Goal: Task Accomplishment & Management: Use online tool/utility

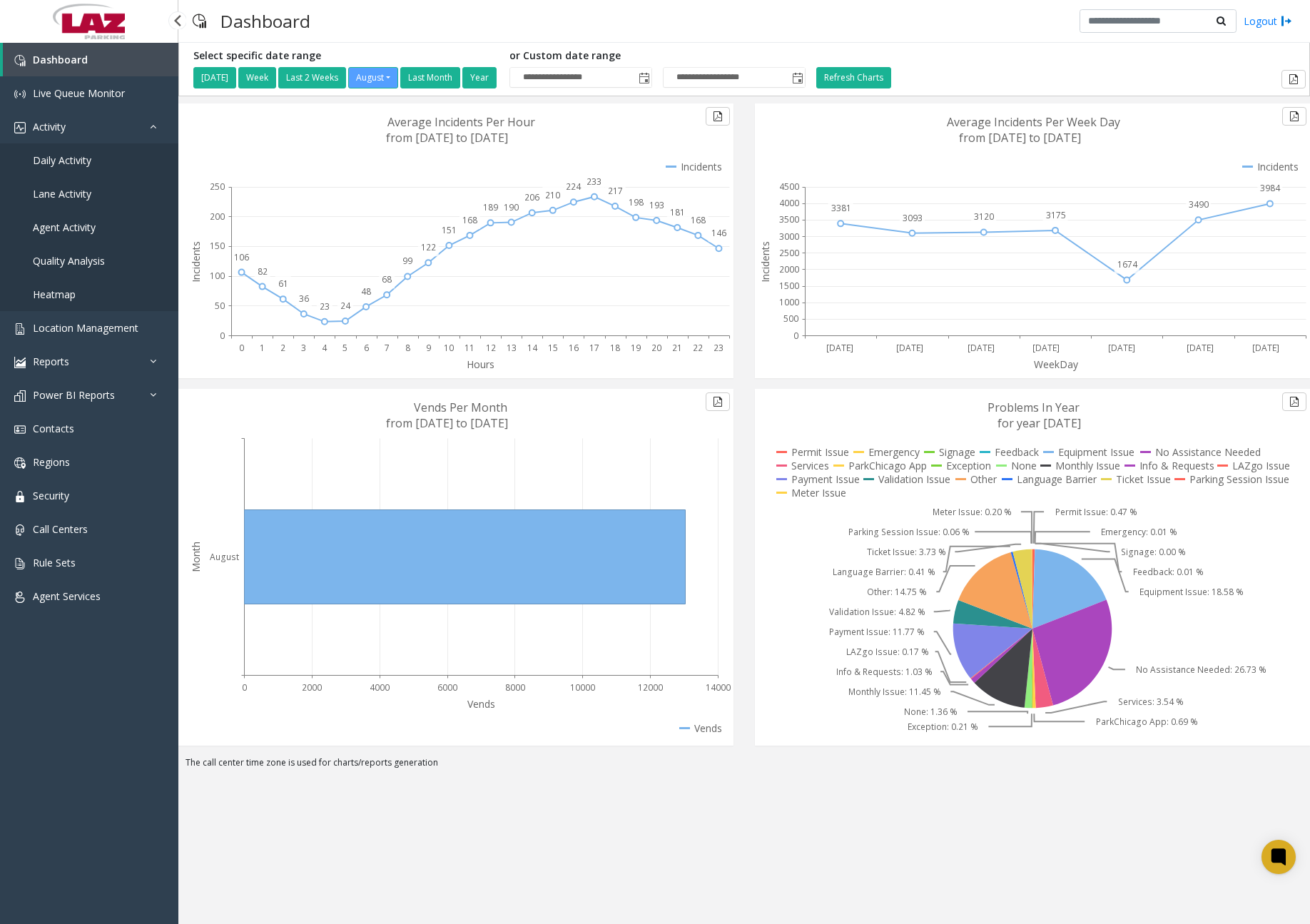
click at [94, 169] on link "Daily Activity" at bounding box center [89, 160] width 178 height 34
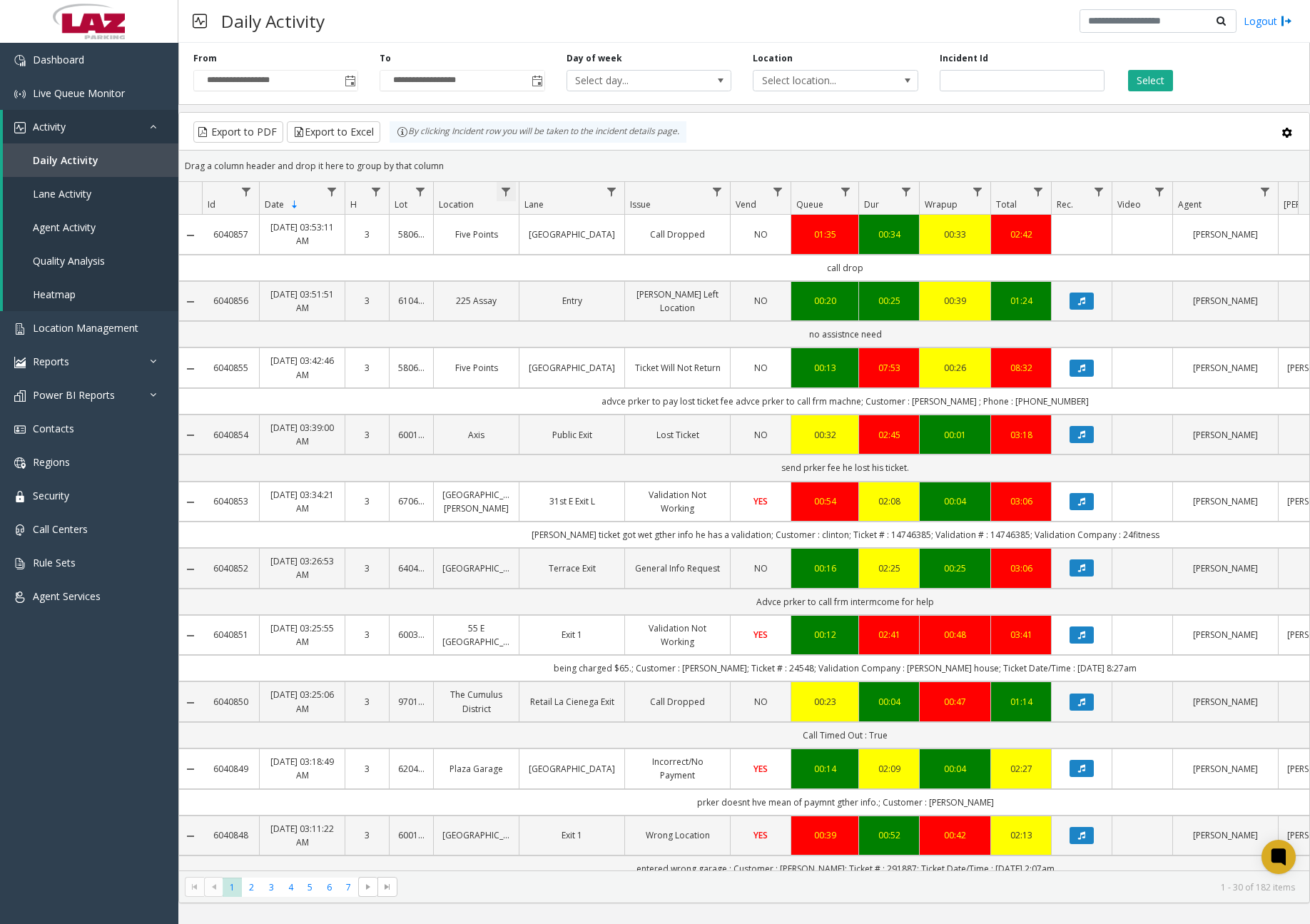
click at [504, 191] on span "Data table" at bounding box center [506, 192] width 12 height 12
click at [516, 252] on input "Location Filter" at bounding box center [568, 253] width 121 height 24
type input "******"
click button "Filter" at bounding box center [599, 386] width 59 height 31
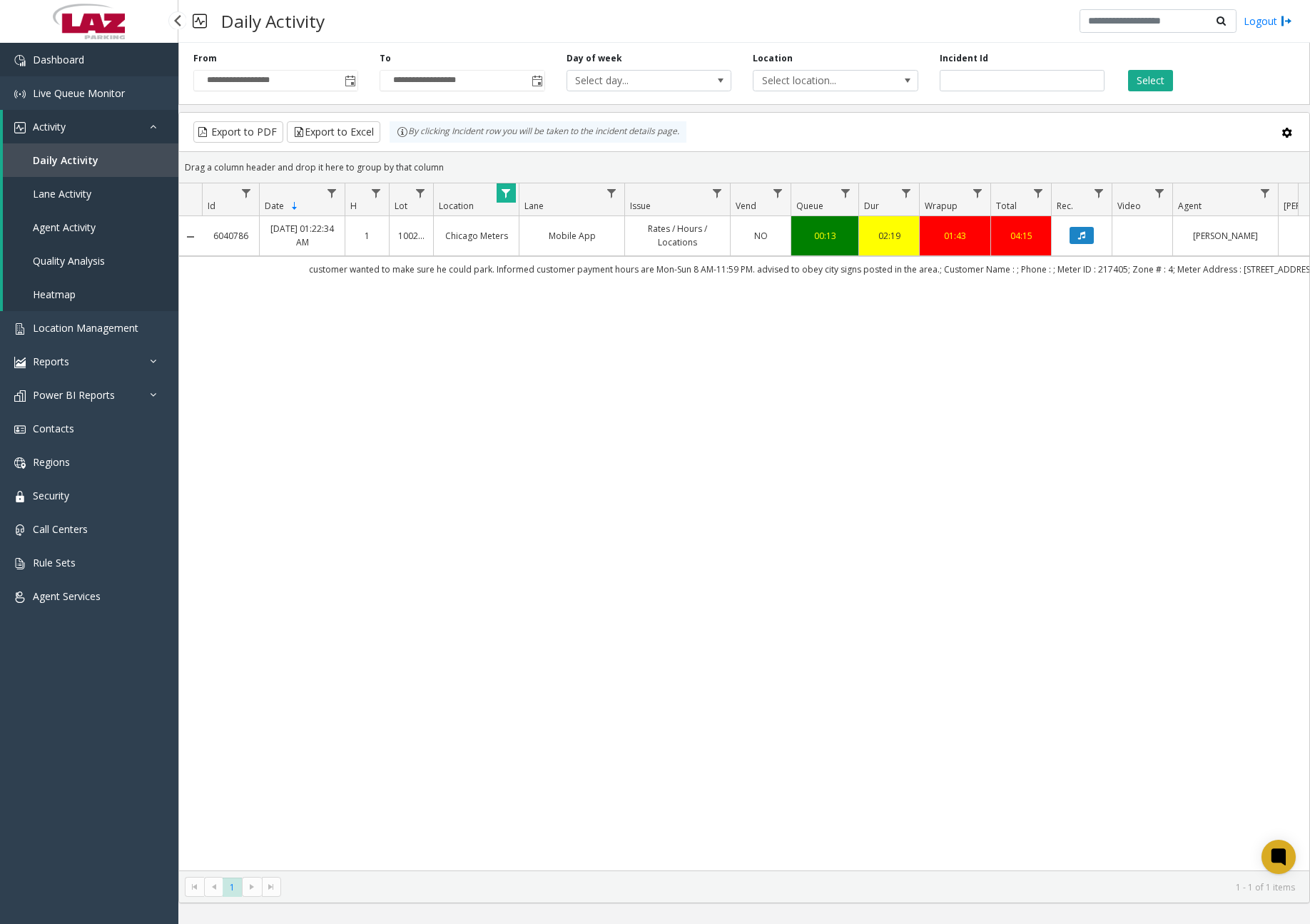
click at [137, 64] on link "Dashboard" at bounding box center [89, 60] width 178 height 34
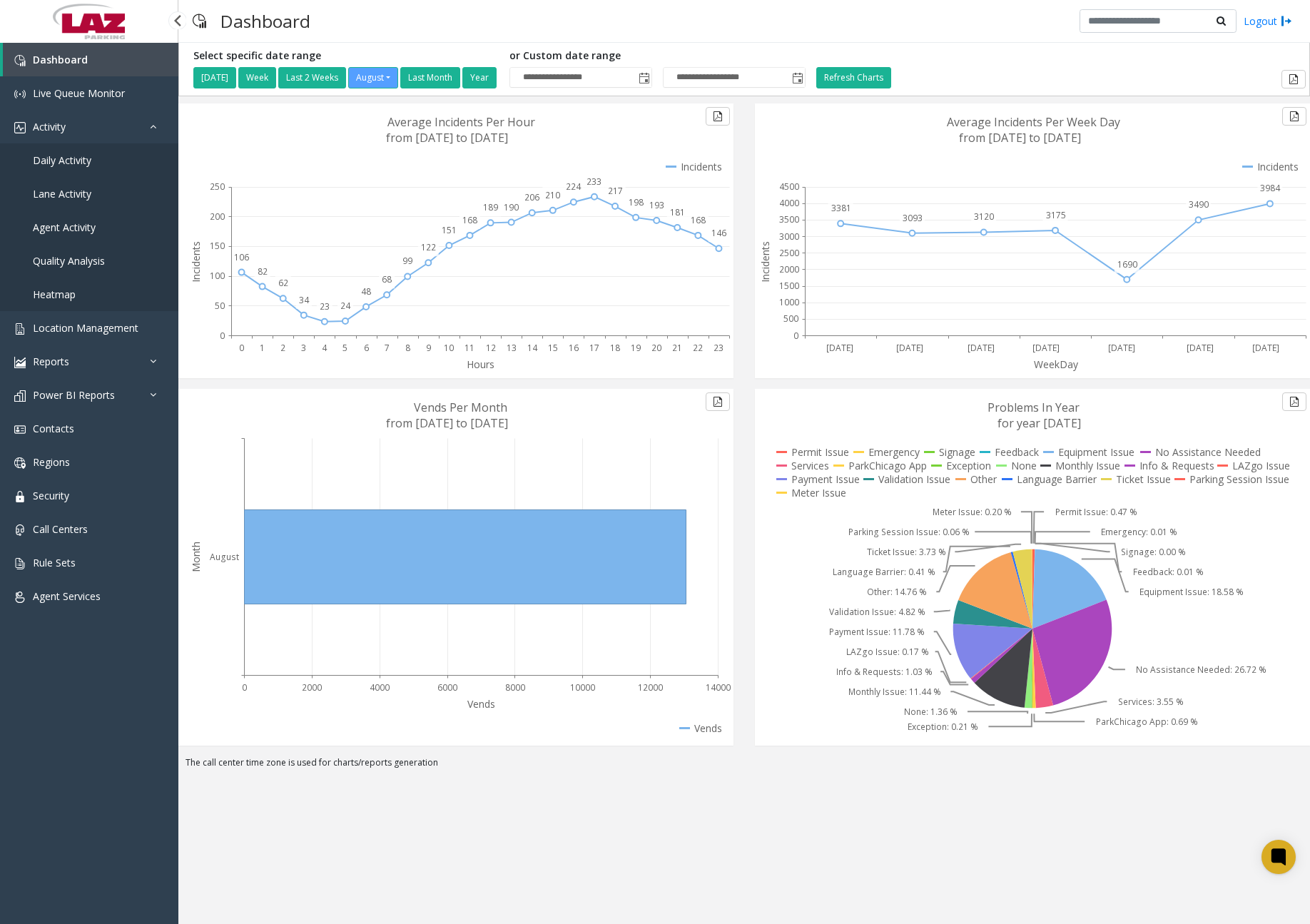
click at [83, 161] on span "Daily Activity" at bounding box center [62, 160] width 59 height 14
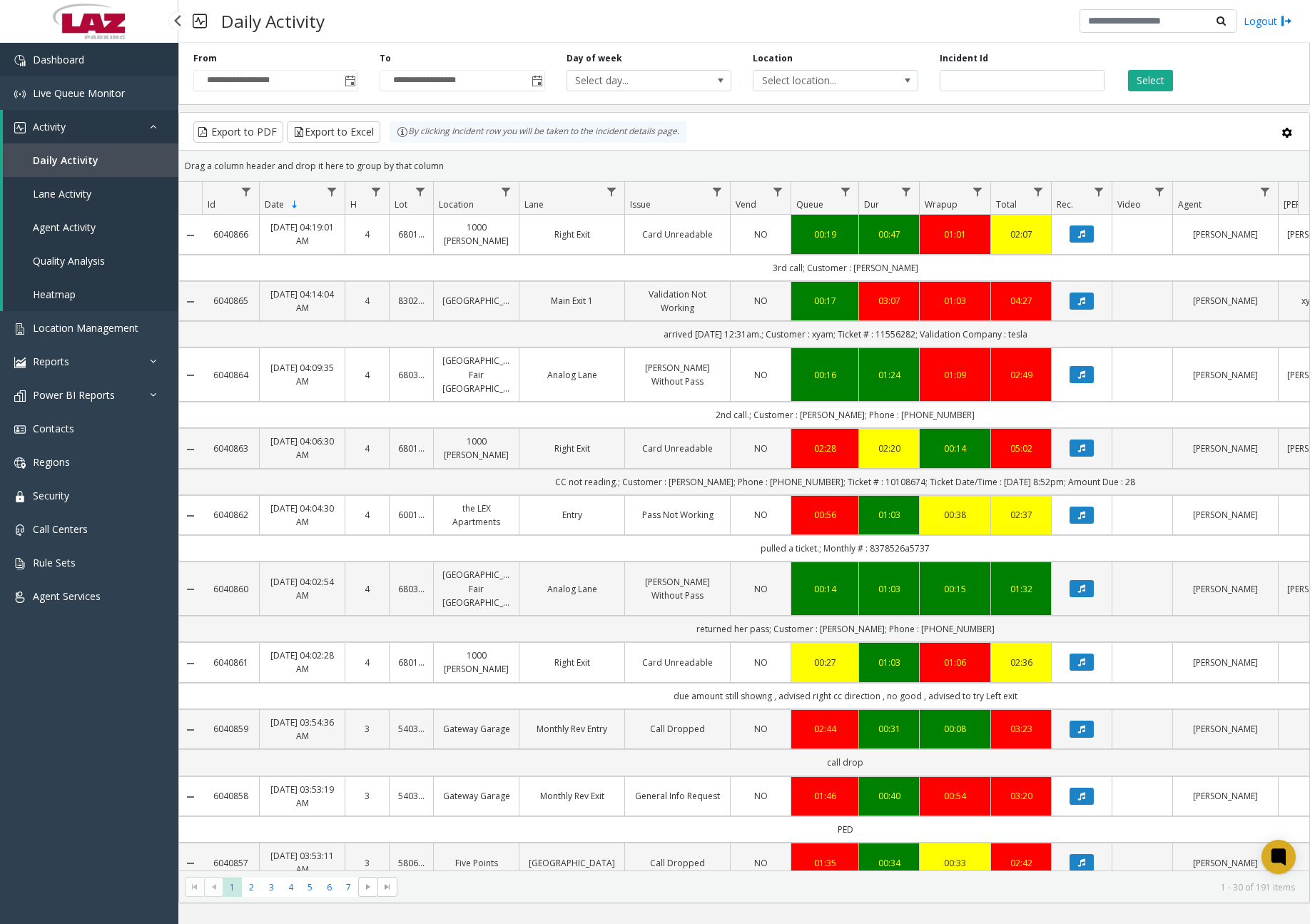
click at [118, 64] on link "Dashboard" at bounding box center [89, 60] width 178 height 34
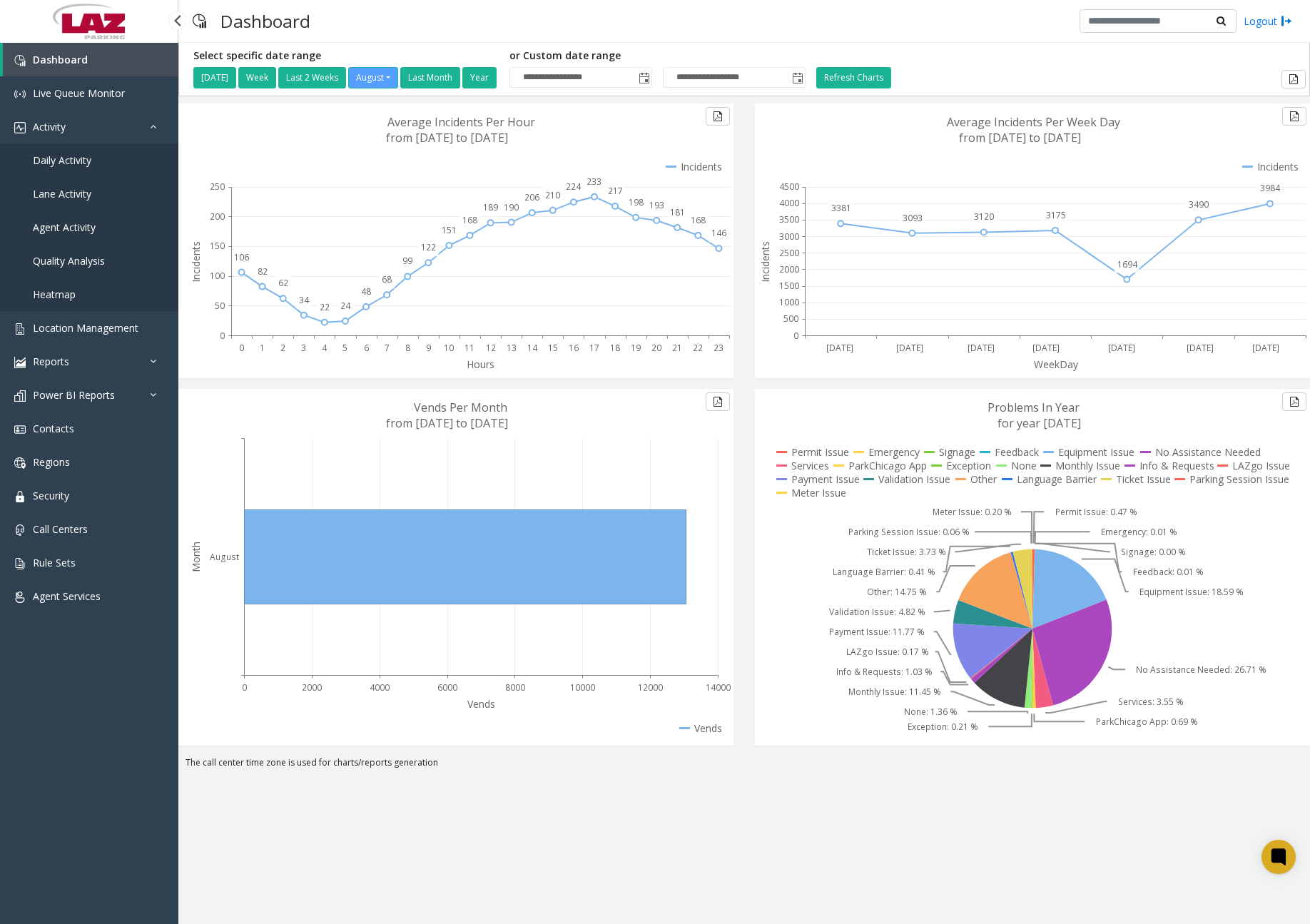
click at [80, 163] on span "Daily Activity" at bounding box center [62, 160] width 59 height 14
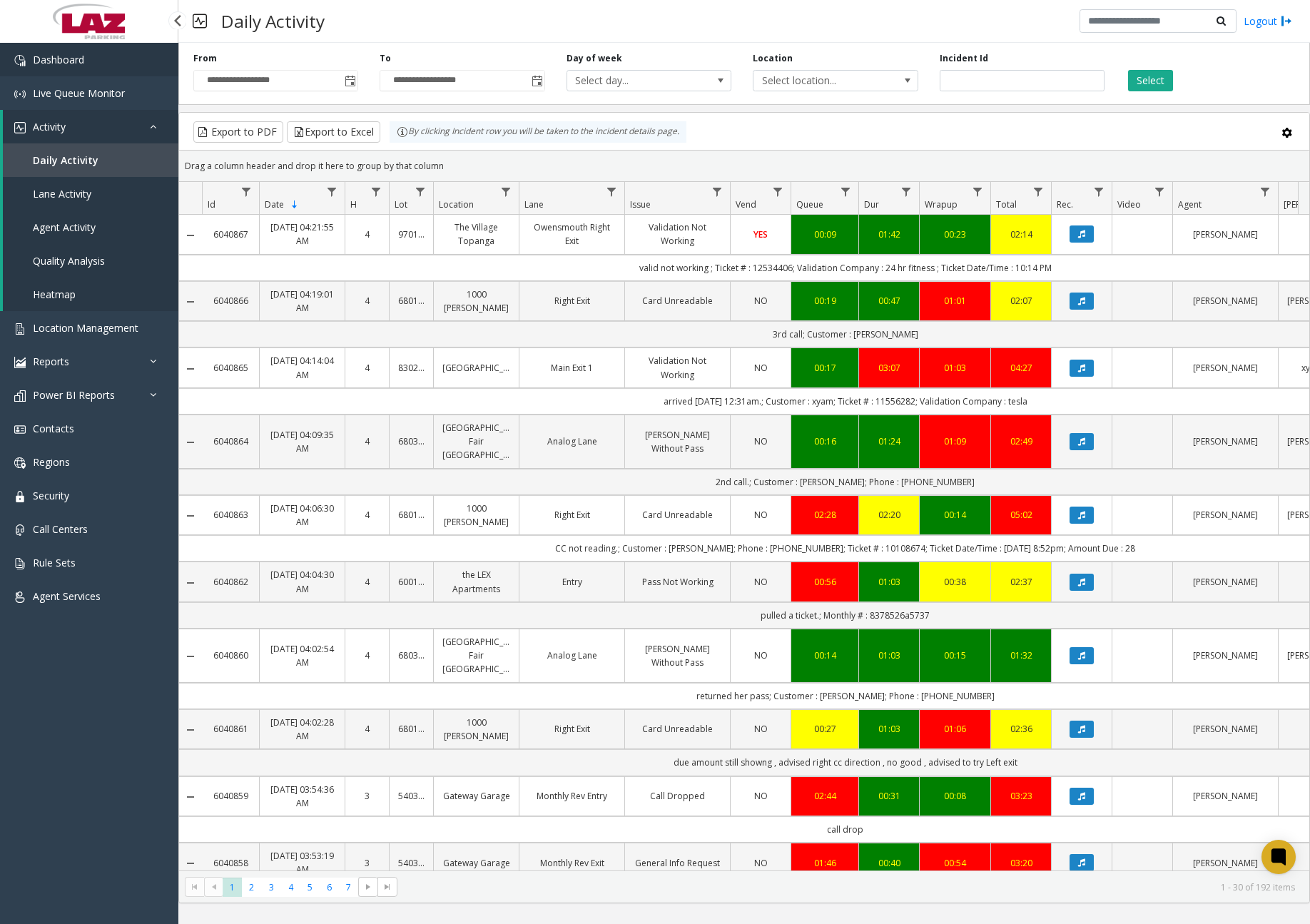
click at [138, 62] on link "Dashboard" at bounding box center [89, 60] width 178 height 34
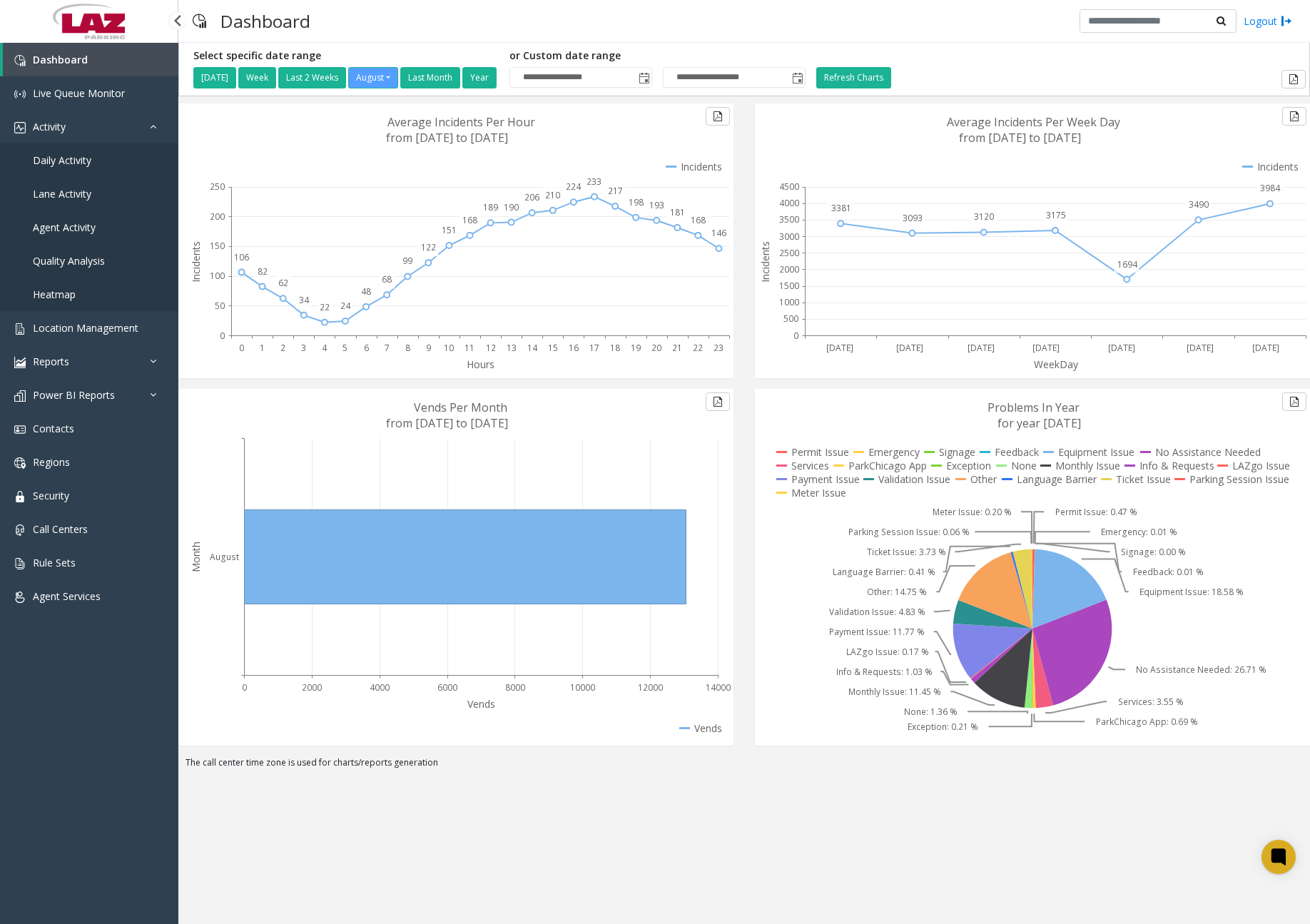
click at [79, 151] on link "Daily Activity" at bounding box center [89, 160] width 178 height 34
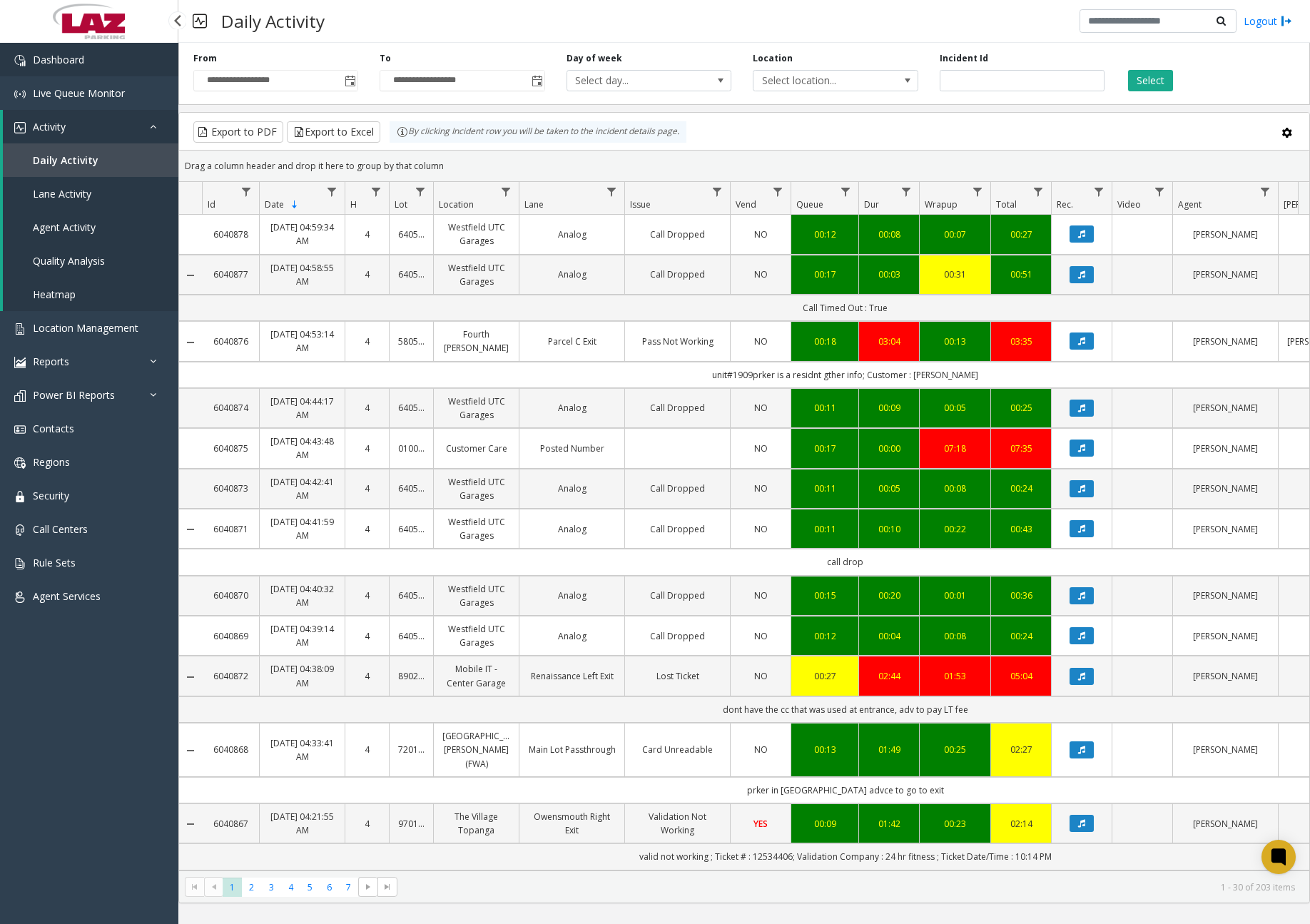
click at [108, 67] on link "Dashboard" at bounding box center [89, 60] width 178 height 34
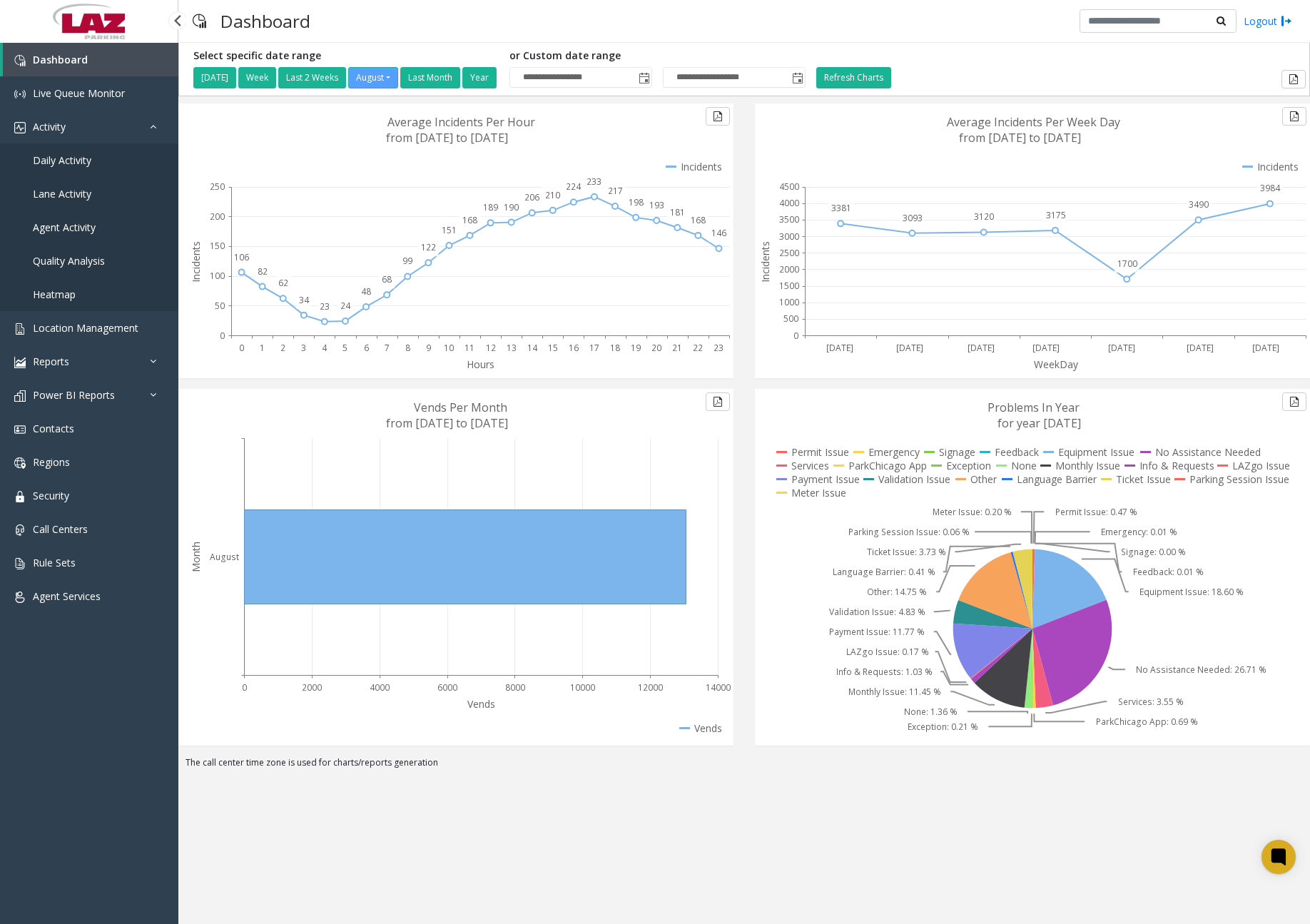
click at [89, 160] on span "Daily Activity" at bounding box center [62, 160] width 59 height 14
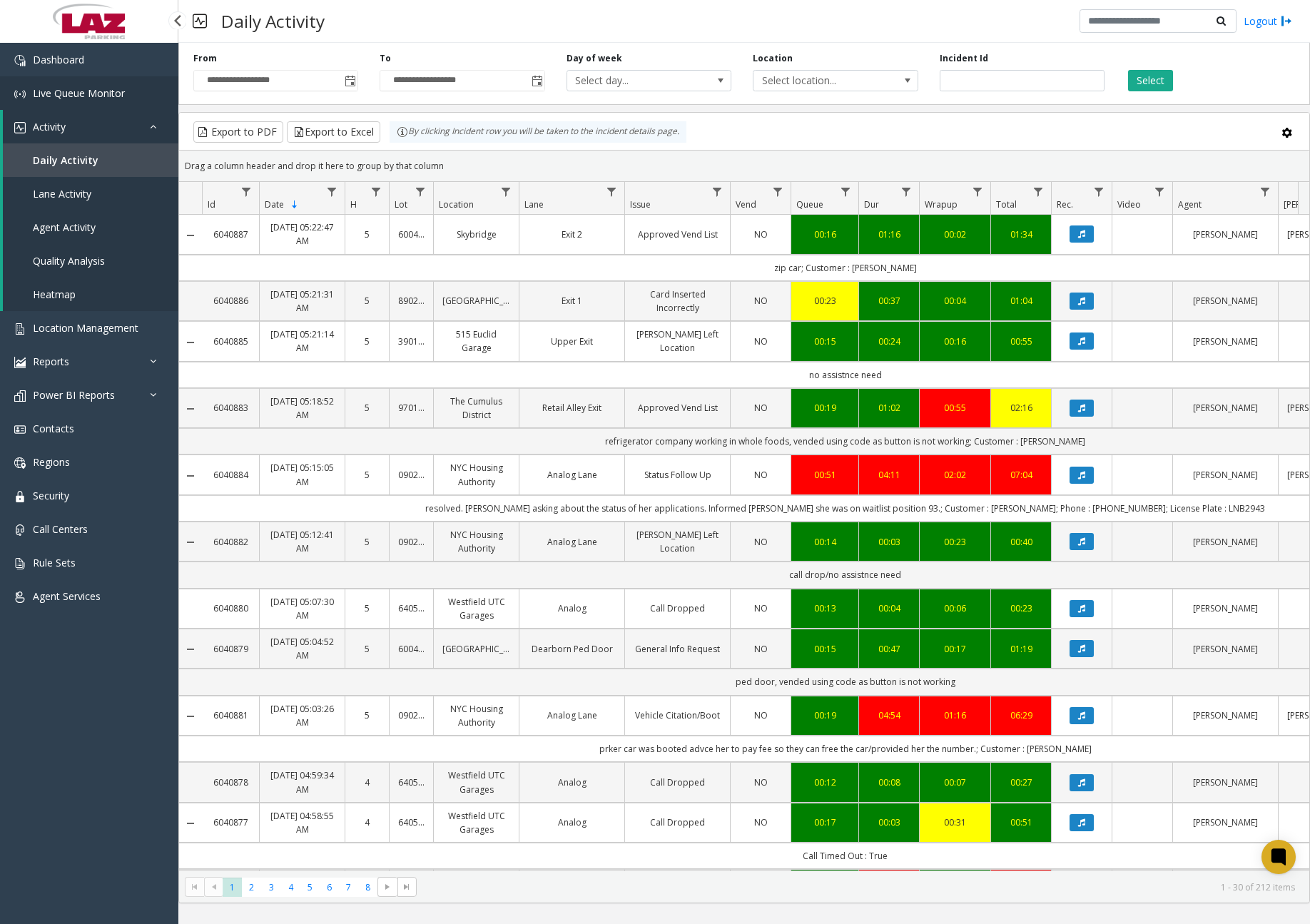
click at [83, 93] on span "Live Queue Monitor" at bounding box center [79, 93] width 92 height 14
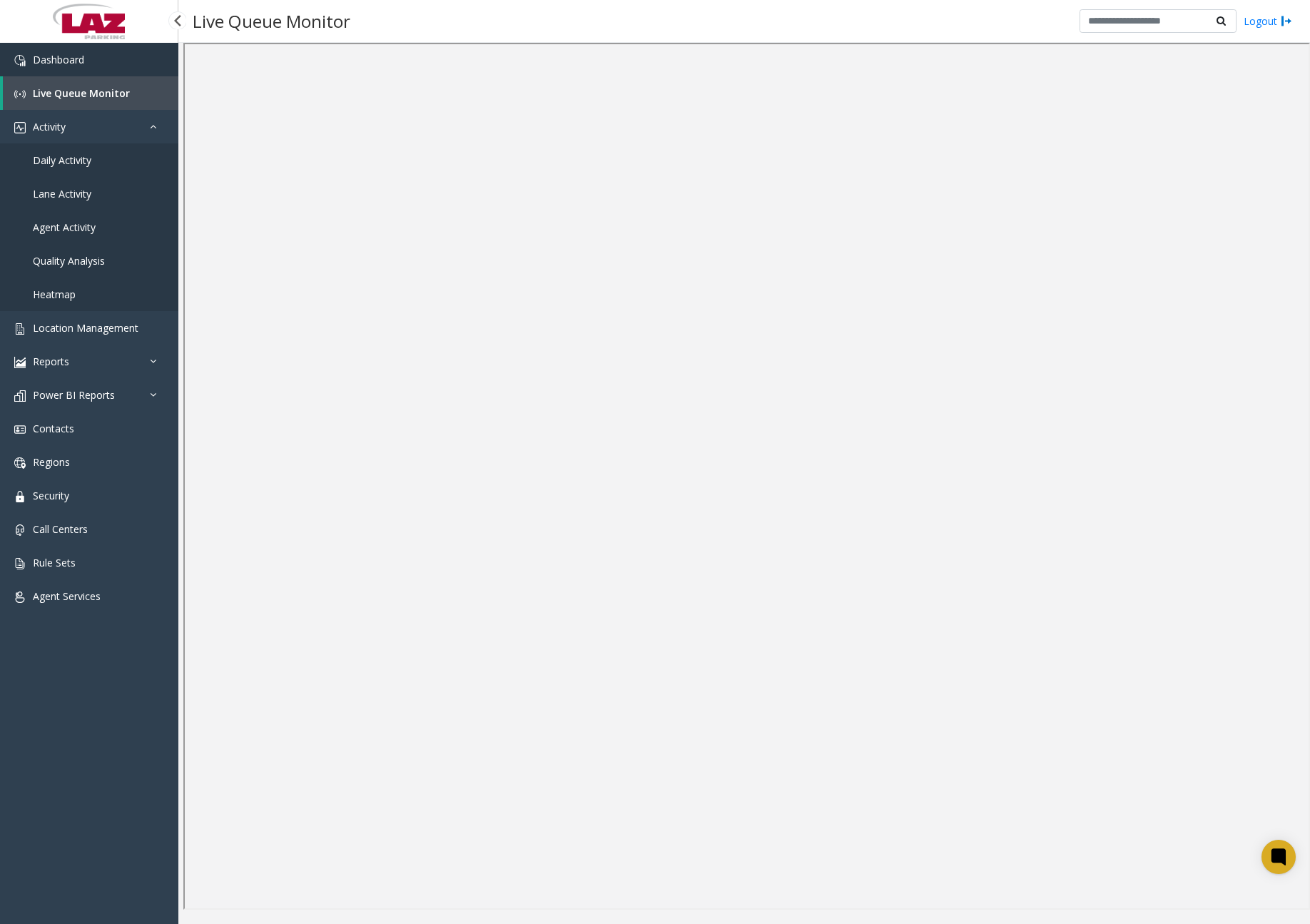
click at [102, 59] on link "Dashboard" at bounding box center [89, 60] width 178 height 34
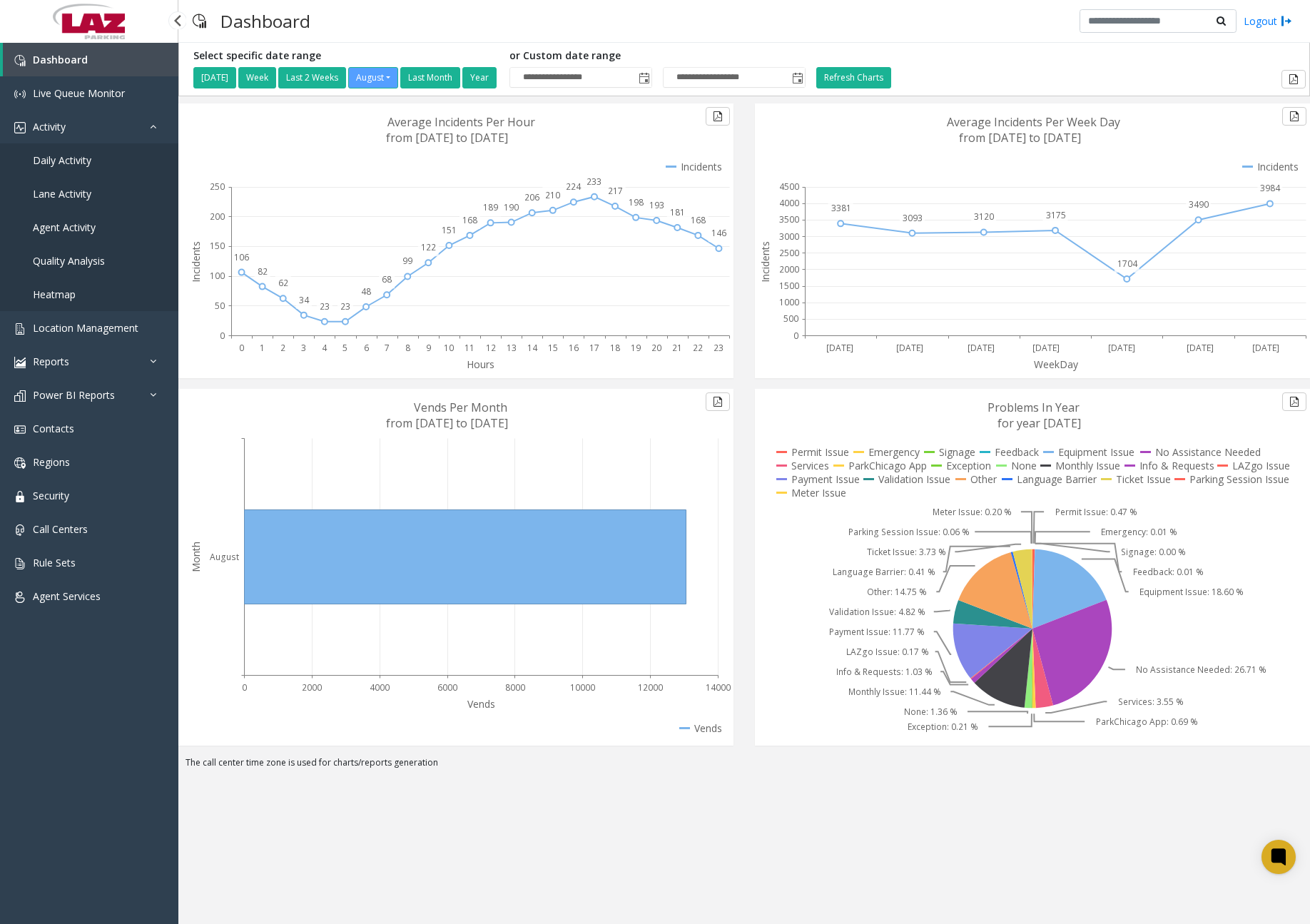
click at [82, 162] on span "Daily Activity" at bounding box center [62, 160] width 59 height 14
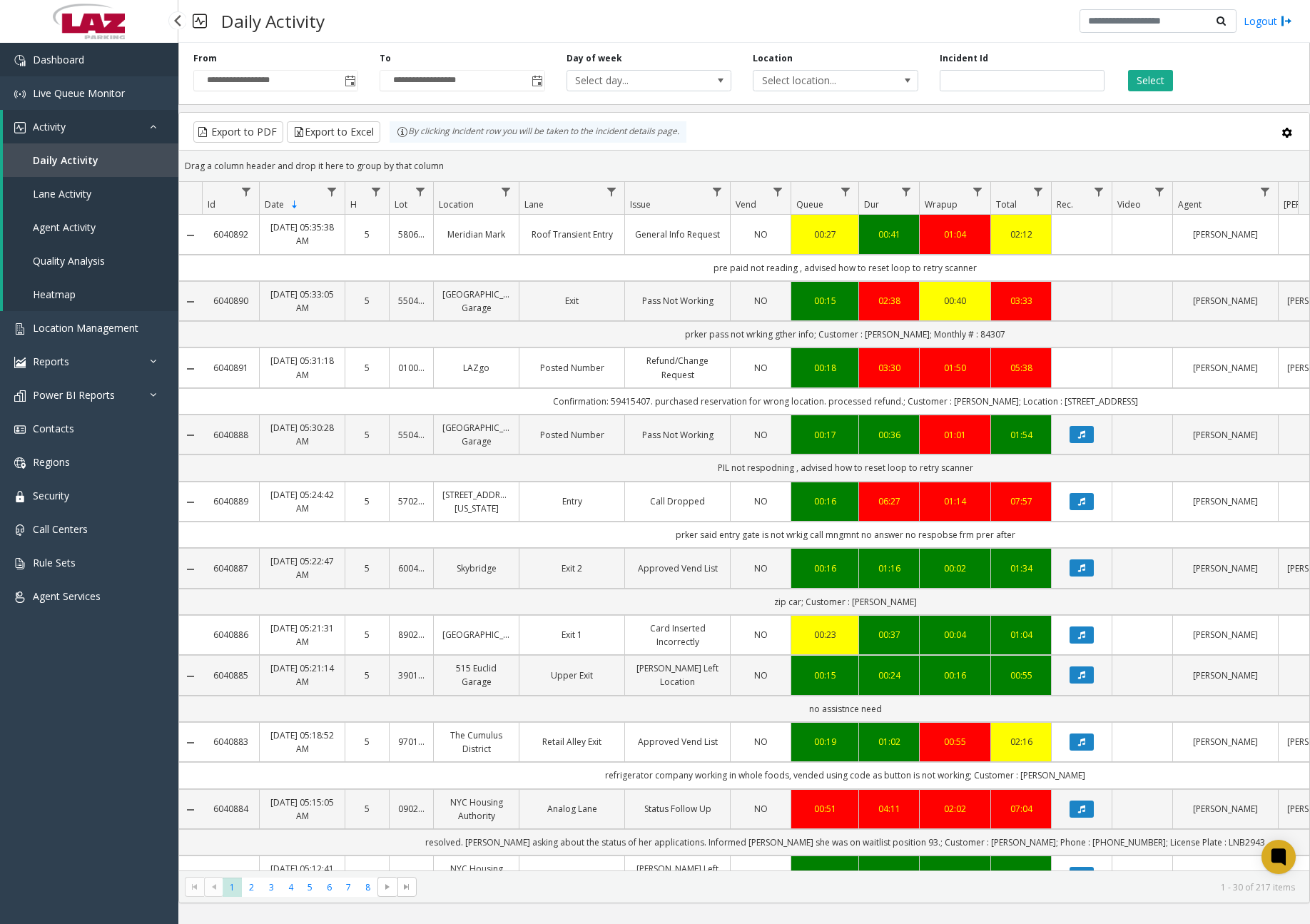
click at [111, 70] on link "Dashboard" at bounding box center [89, 60] width 178 height 34
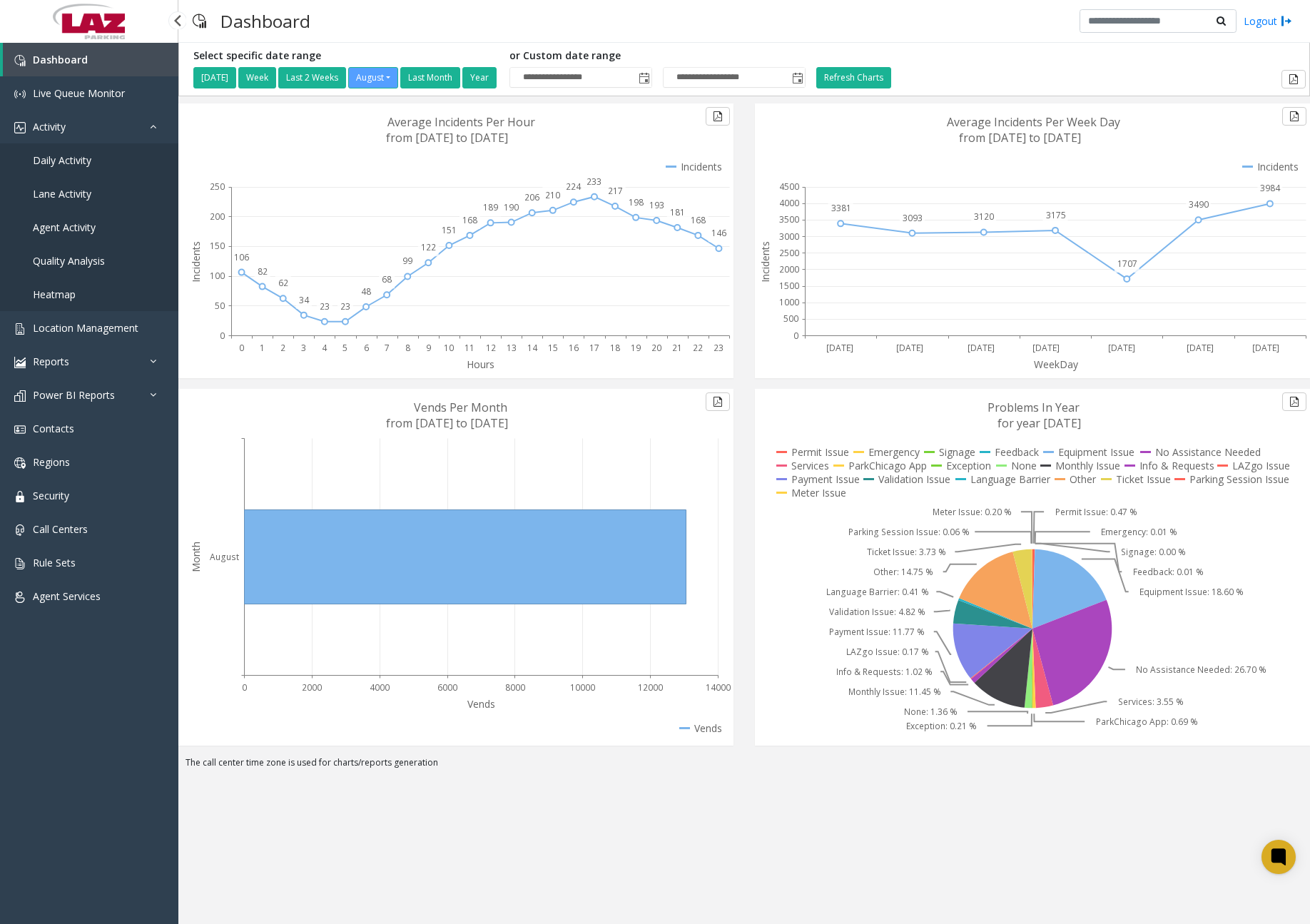
click at [64, 164] on span "Daily Activity" at bounding box center [62, 160] width 59 height 14
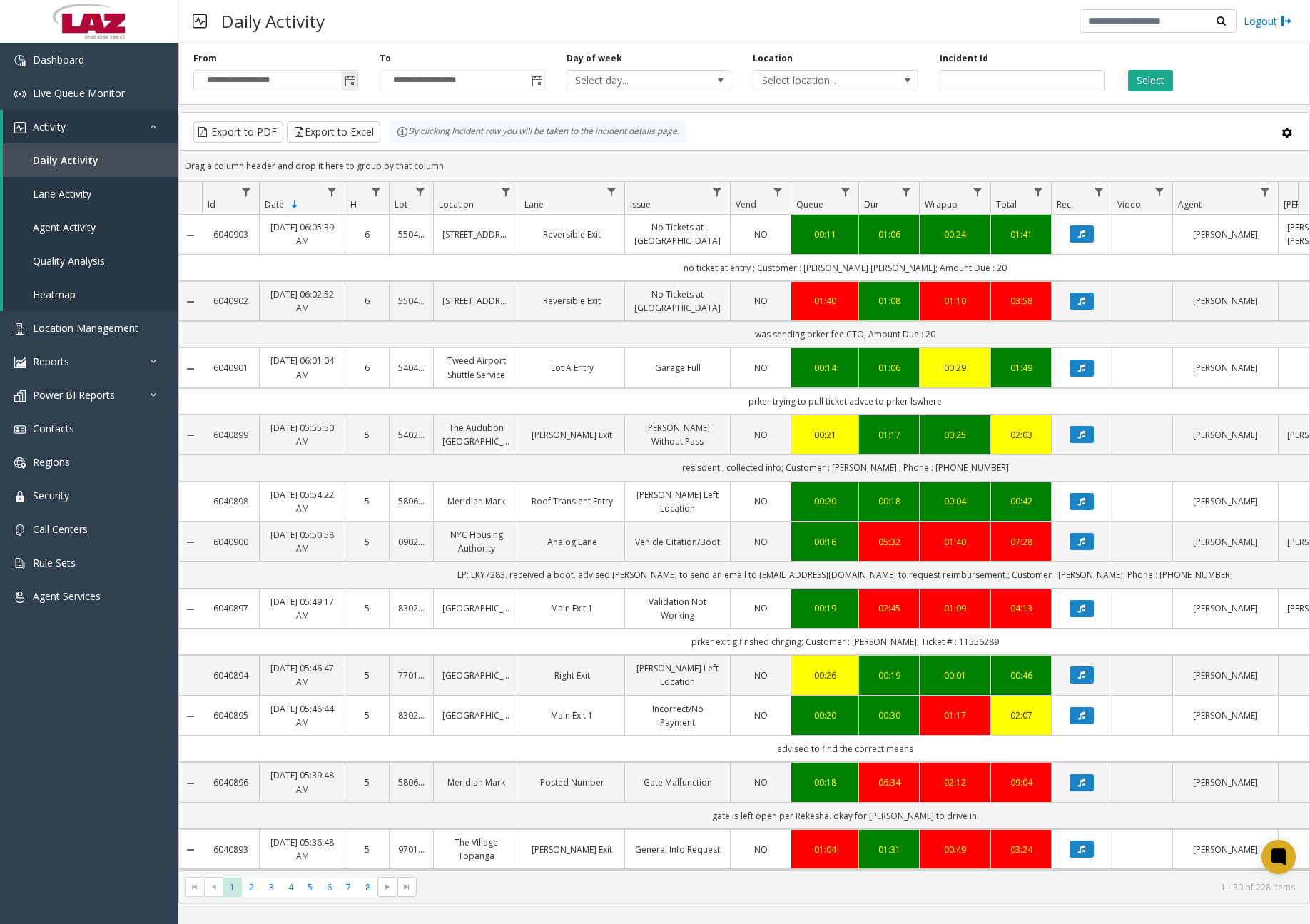
click at [348, 84] on span "Toggle popup" at bounding box center [350, 81] width 12 height 12
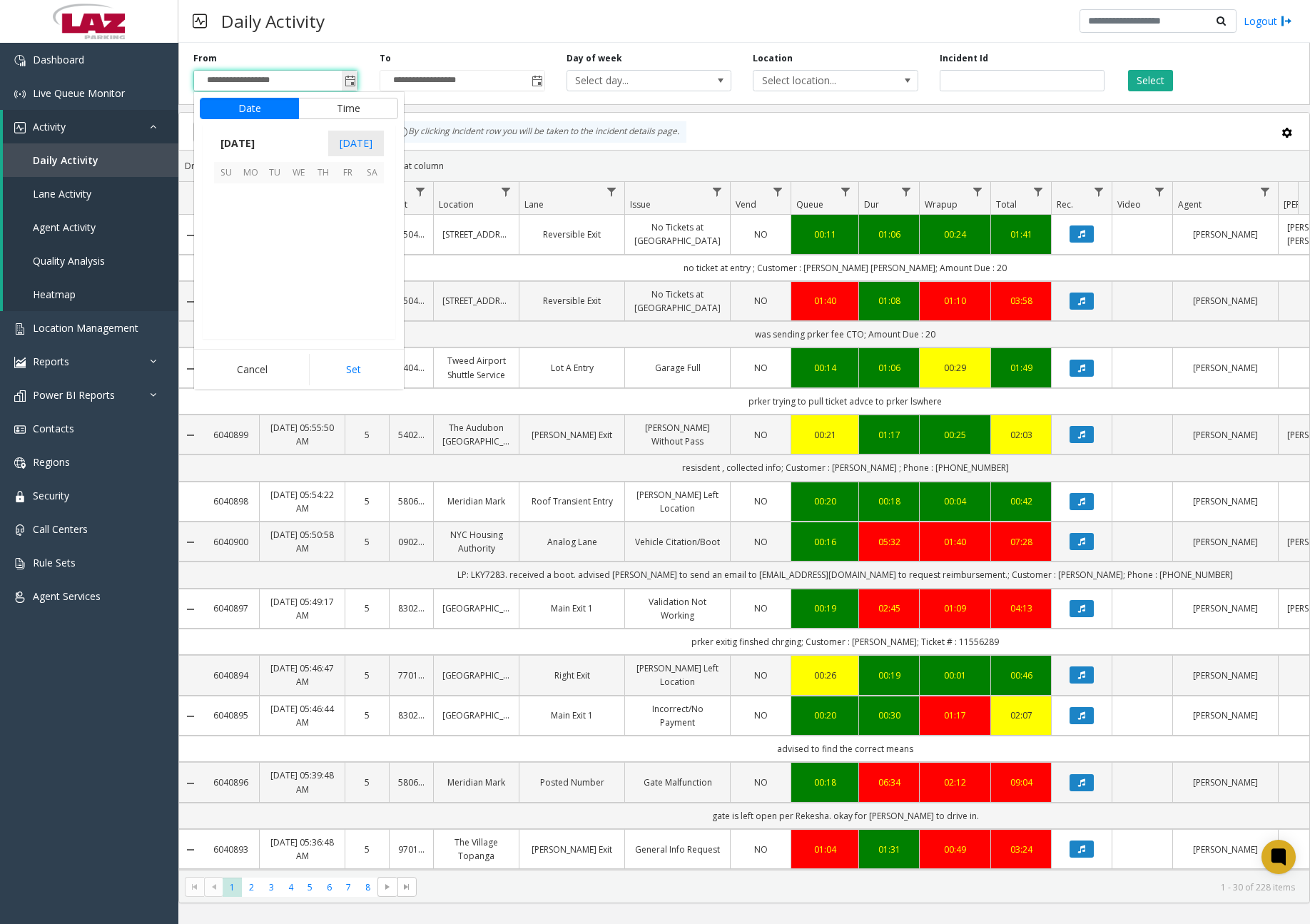
scroll to position [255945, 0]
click at [304, 243] on span "13" at bounding box center [298, 244] width 24 height 24
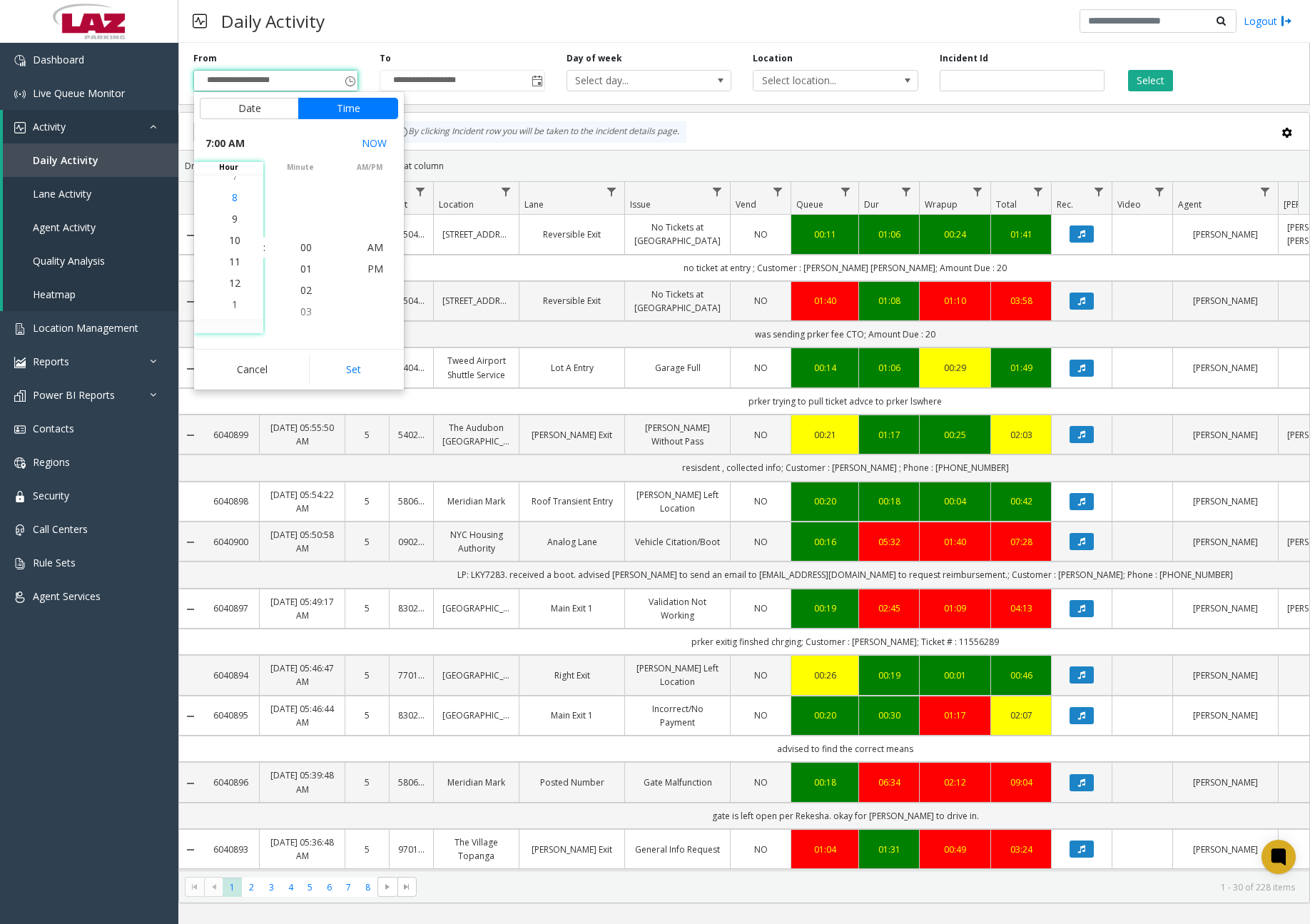
scroll to position [236, 0]
click at [230, 249] on span "11" at bounding box center [235, 247] width 12 height 14
click at [229, 249] on span "11" at bounding box center [235, 247] width 12 height 14
click at [301, 289] on span "30" at bounding box center [306, 290] width 12 height 14
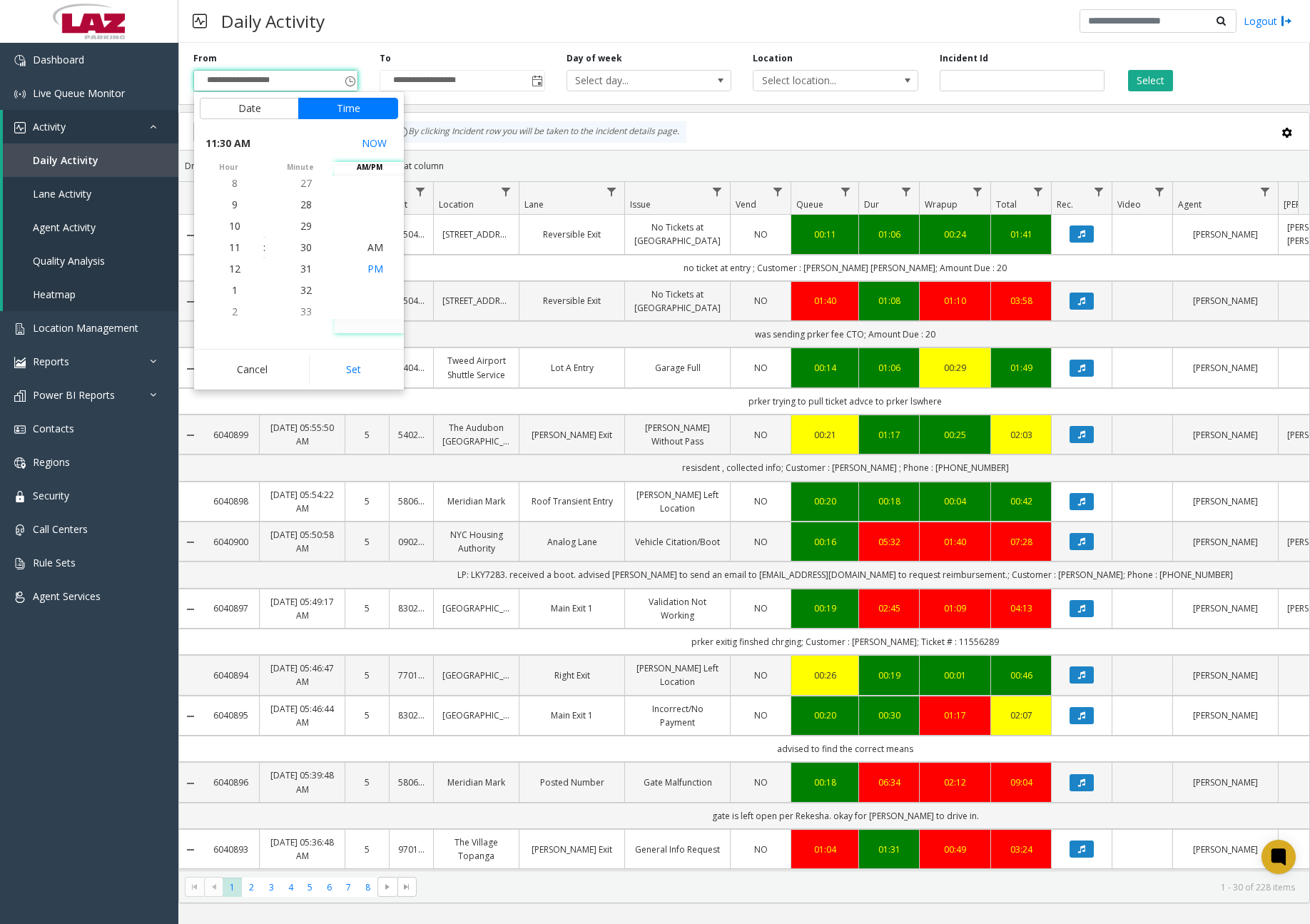
click at [369, 267] on span "PM" at bounding box center [374, 268] width 15 height 14
click at [355, 364] on button "Set" at bounding box center [353, 369] width 90 height 31
type input "**********"
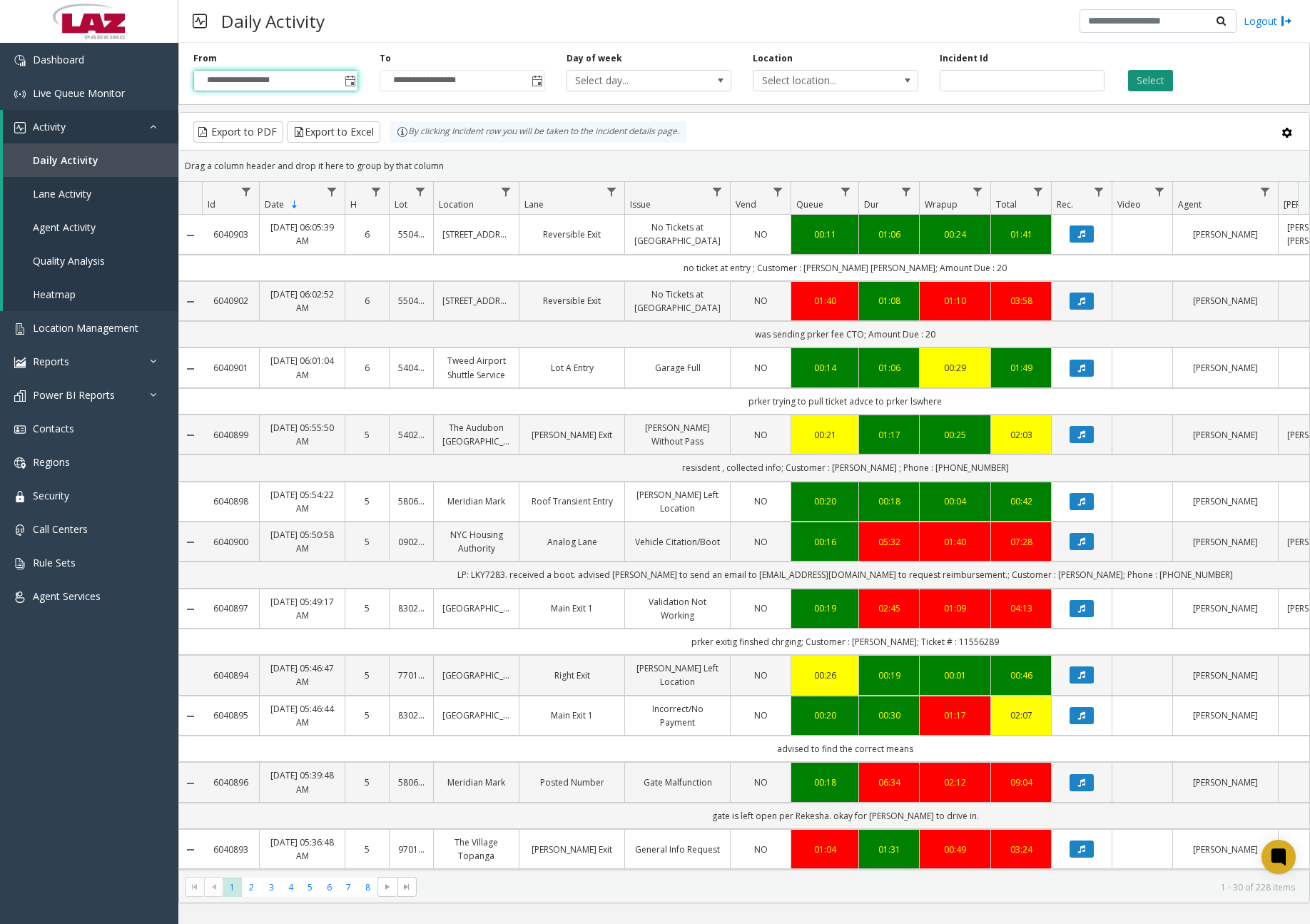
click at [1153, 80] on button "Select" at bounding box center [1150, 80] width 45 height 21
click at [511, 189] on span "Data table" at bounding box center [506, 192] width 12 height 12
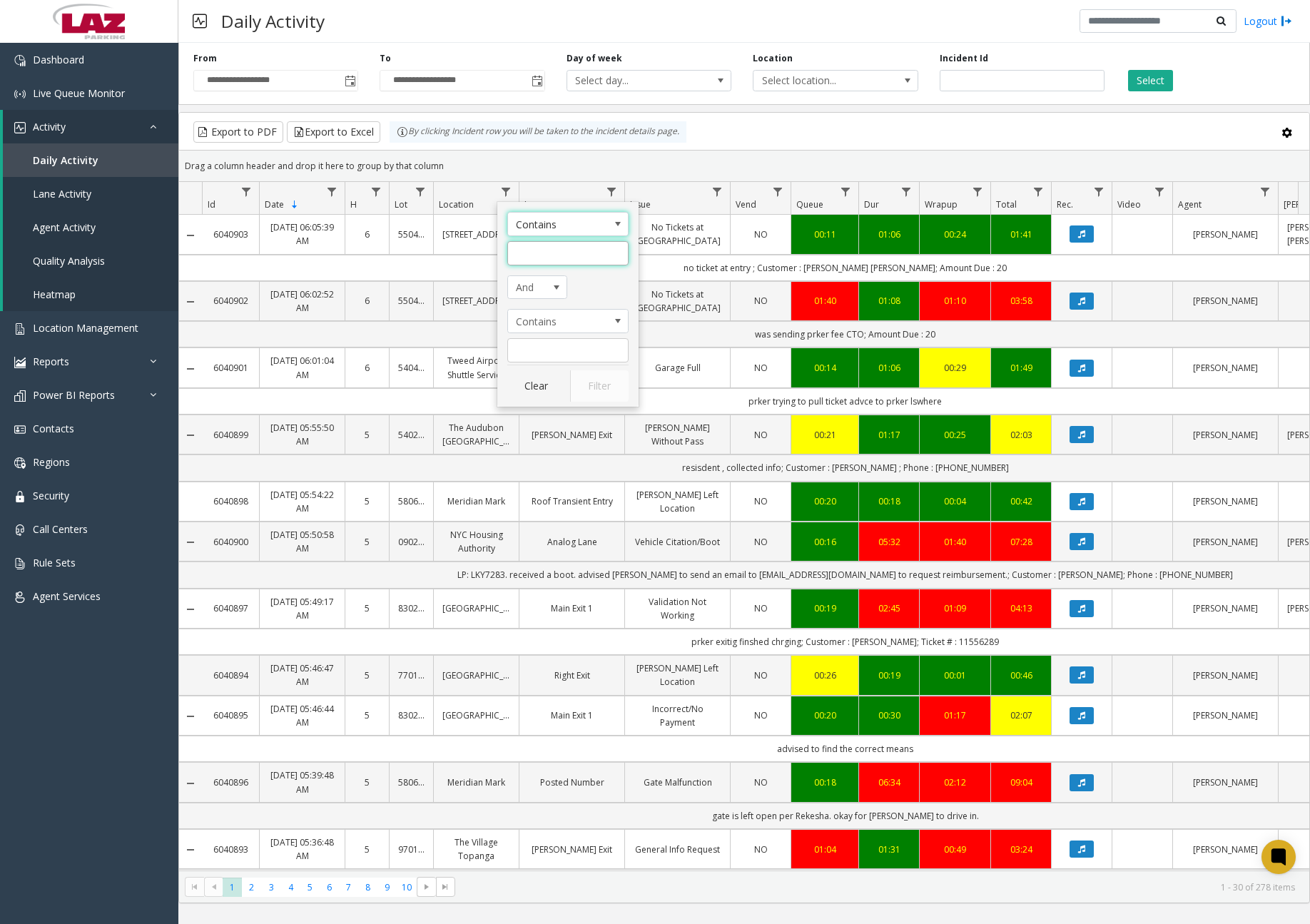
click at [529, 245] on input "Location Filter" at bounding box center [568, 253] width 121 height 24
type input "******"
click at [590, 387] on button "Filter" at bounding box center [599, 386] width 59 height 31
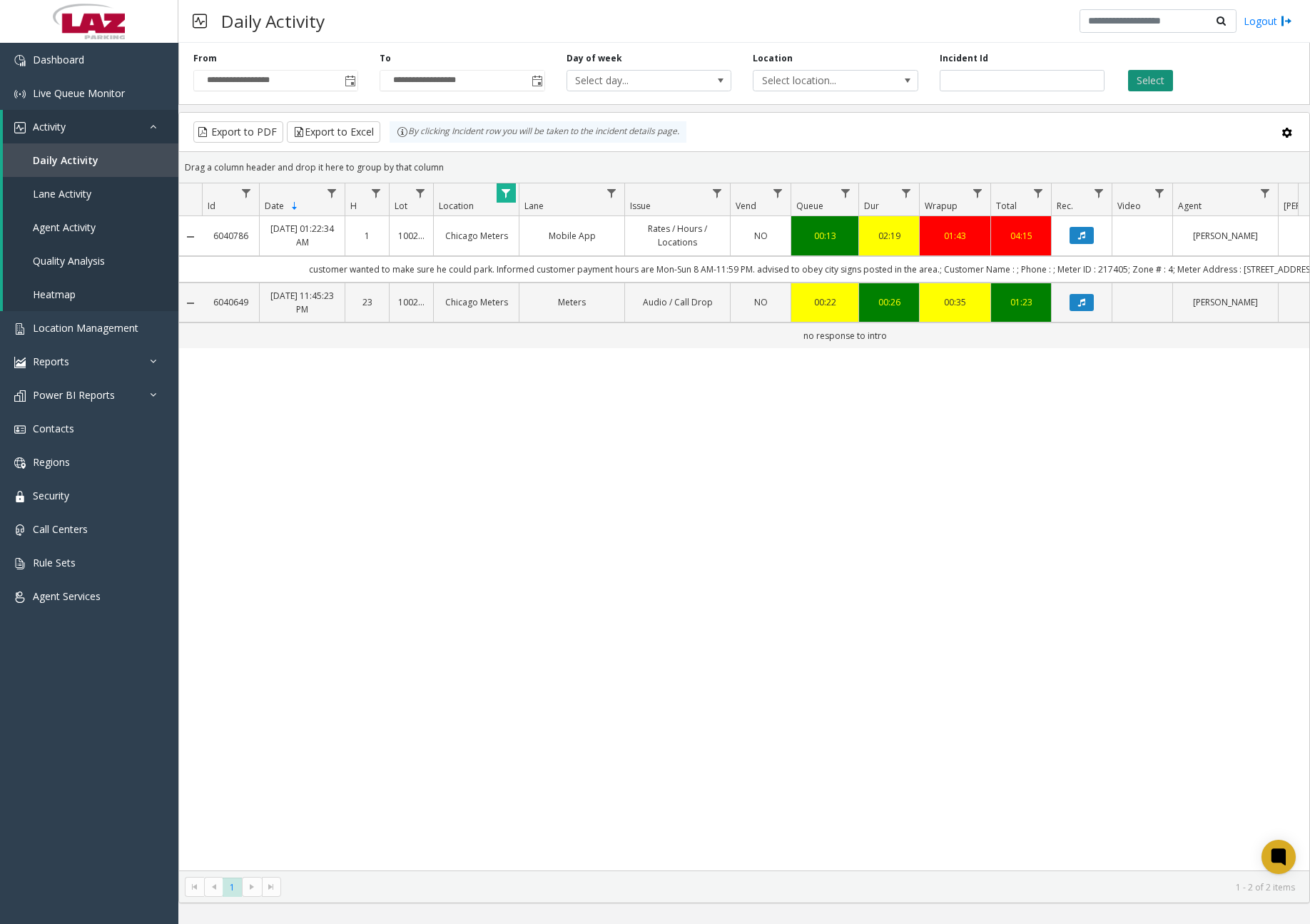
click at [1140, 85] on button "Select" at bounding box center [1150, 80] width 45 height 21
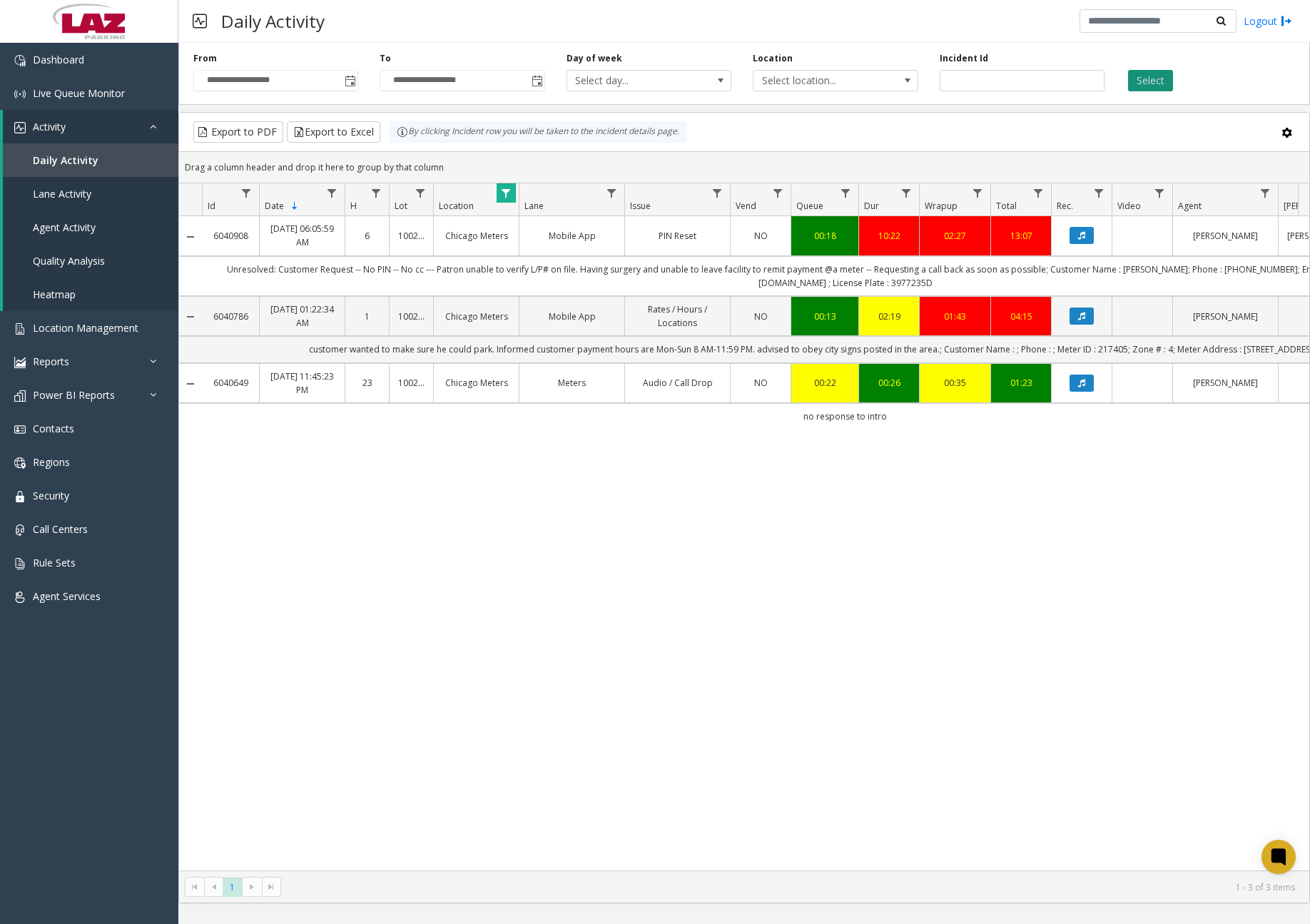
click at [1164, 82] on button "Select" at bounding box center [1150, 80] width 45 height 21
click at [1164, 82] on button "Select" at bounding box center [1150, 80] width 45 height 21
click at [1163, 82] on button "Select" at bounding box center [1150, 80] width 45 height 21
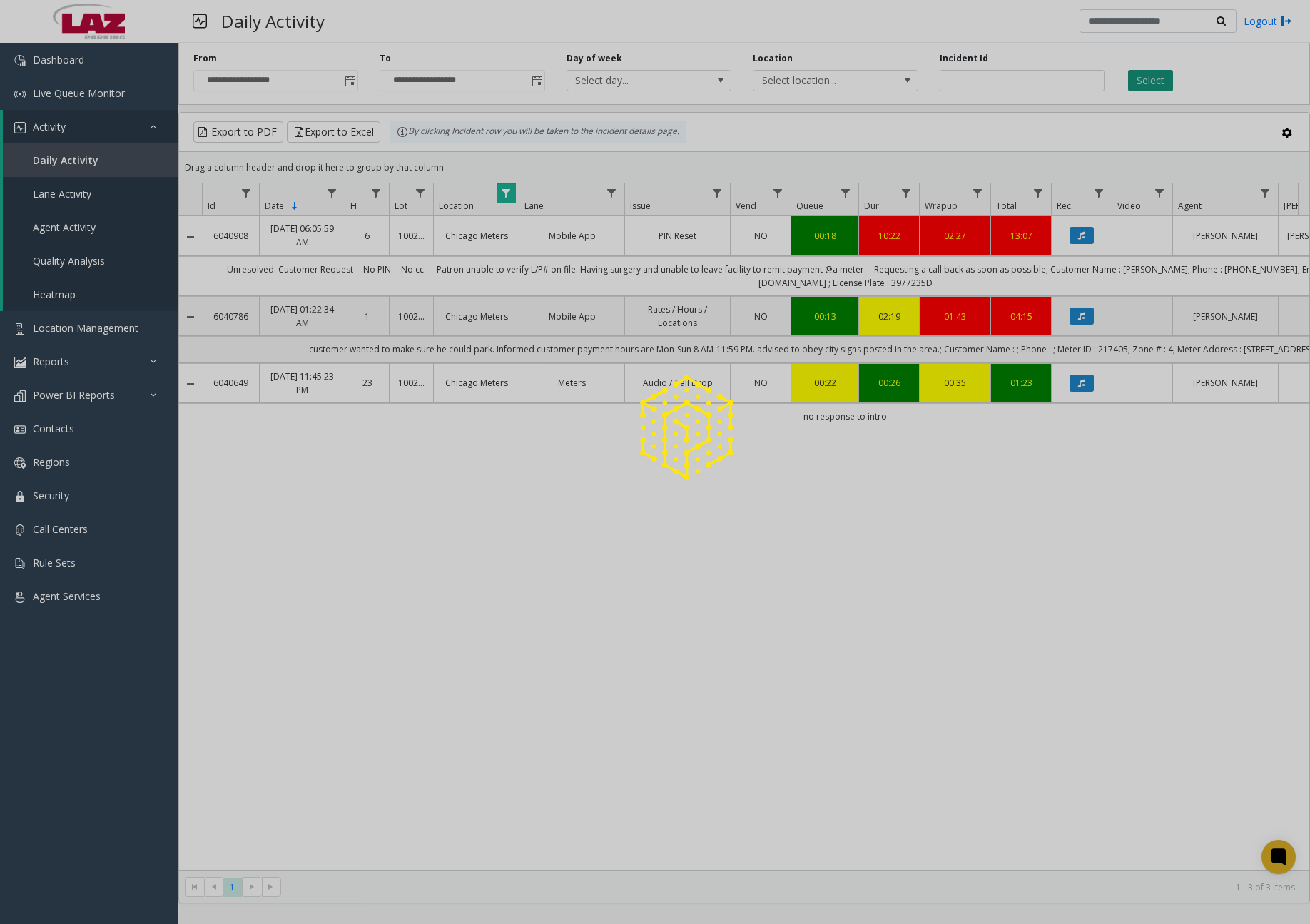
click at [1163, 82] on button "Select" at bounding box center [1150, 80] width 45 height 21
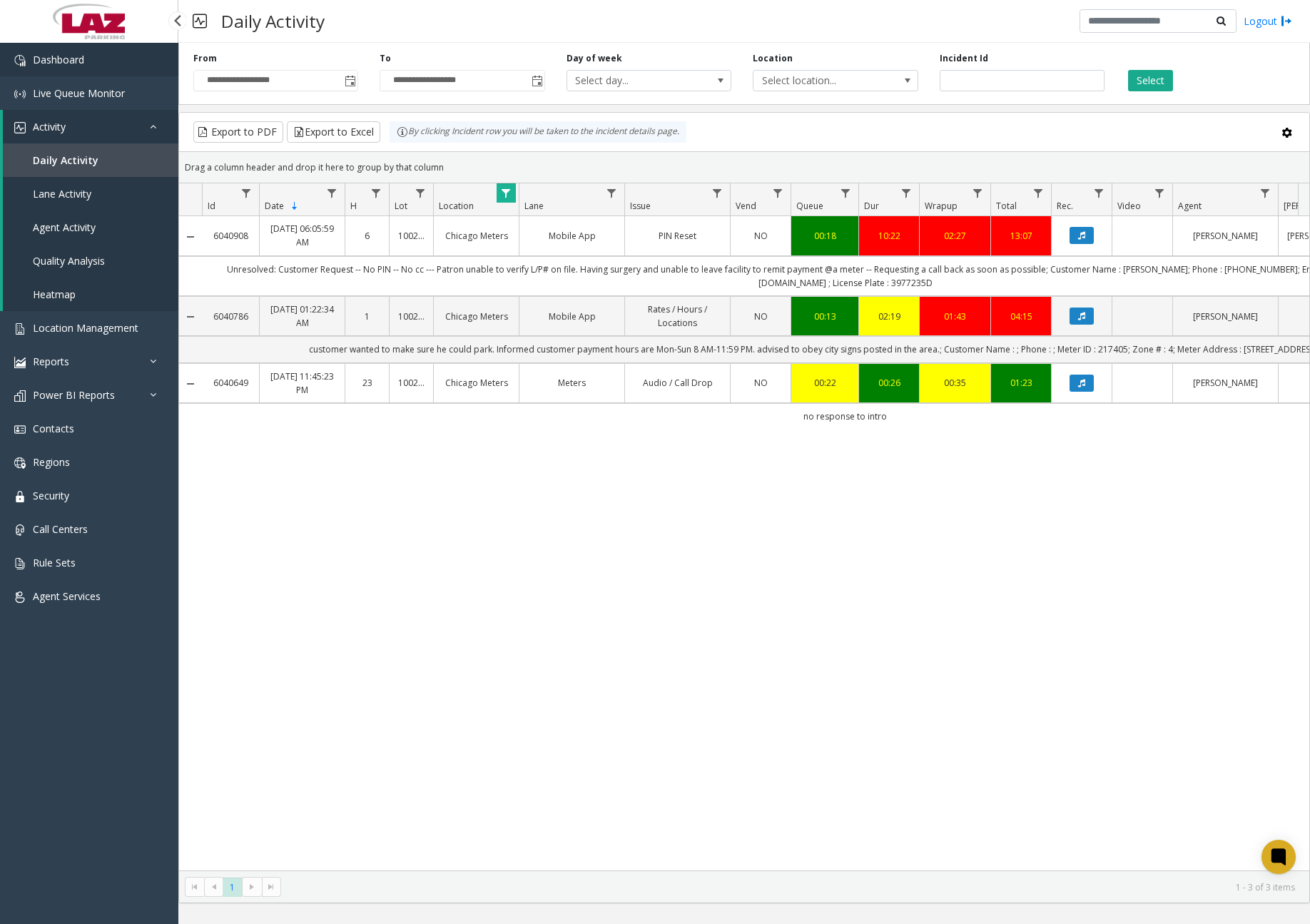
click at [143, 65] on link "Dashboard" at bounding box center [89, 60] width 178 height 34
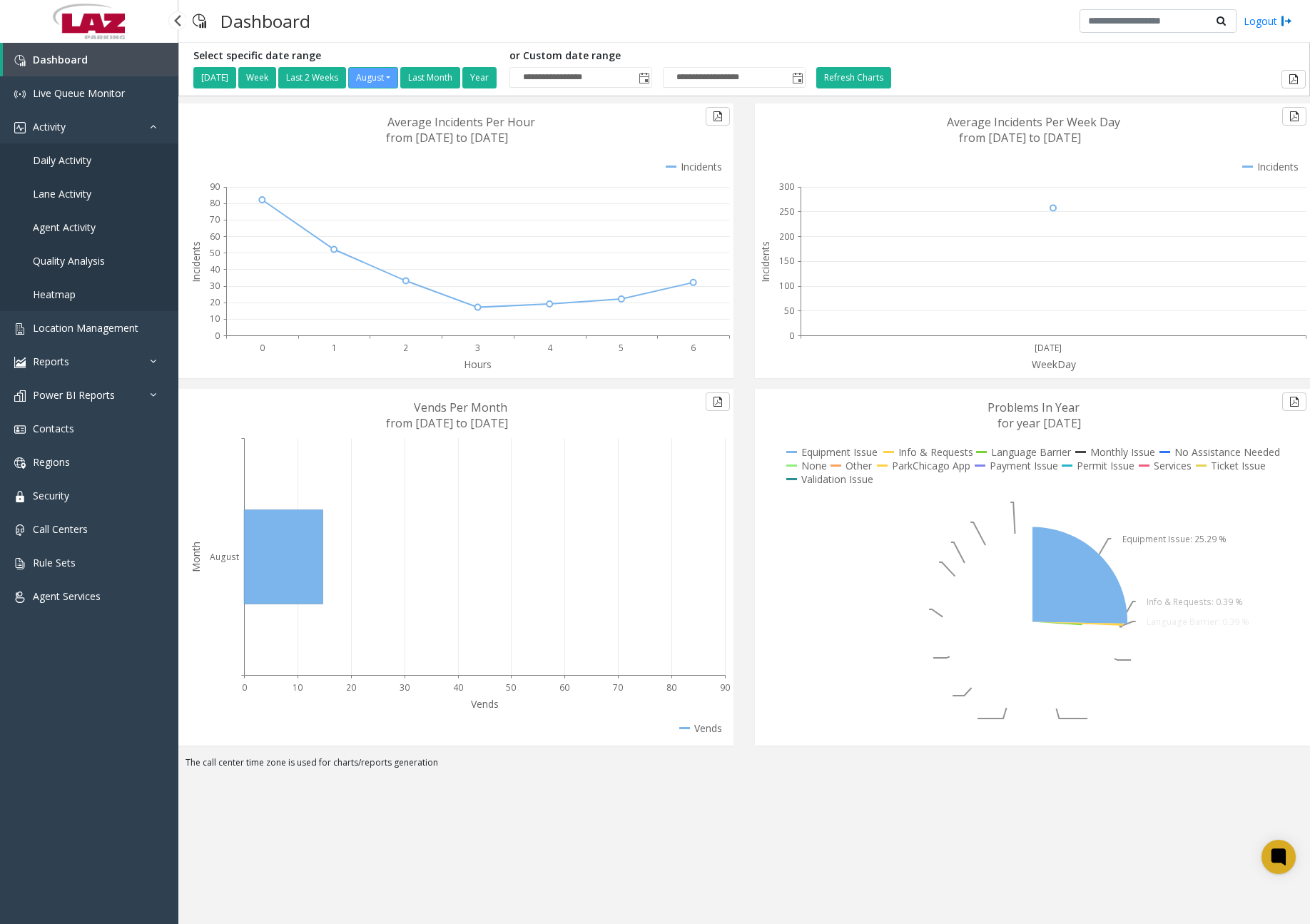
click at [74, 163] on span "Daily Activity" at bounding box center [62, 160] width 59 height 14
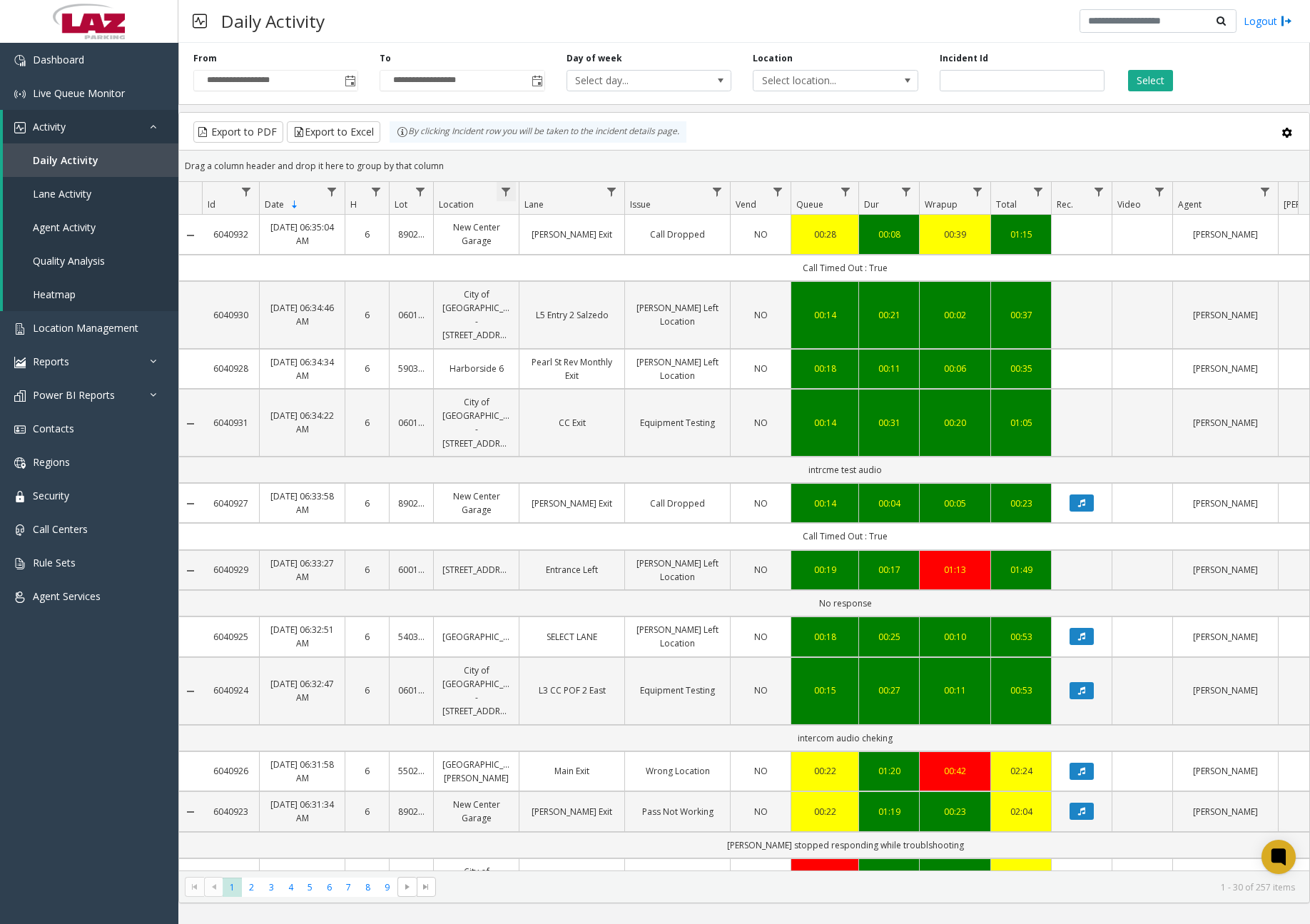
click at [505, 189] on span "Data table" at bounding box center [506, 192] width 12 height 12
click at [558, 258] on input "Location Filter" at bounding box center [568, 253] width 121 height 24
click at [540, 251] on input "Location Filter" at bounding box center [568, 253] width 121 height 24
click at [94, 53] on link "Dashboard" at bounding box center [89, 60] width 178 height 34
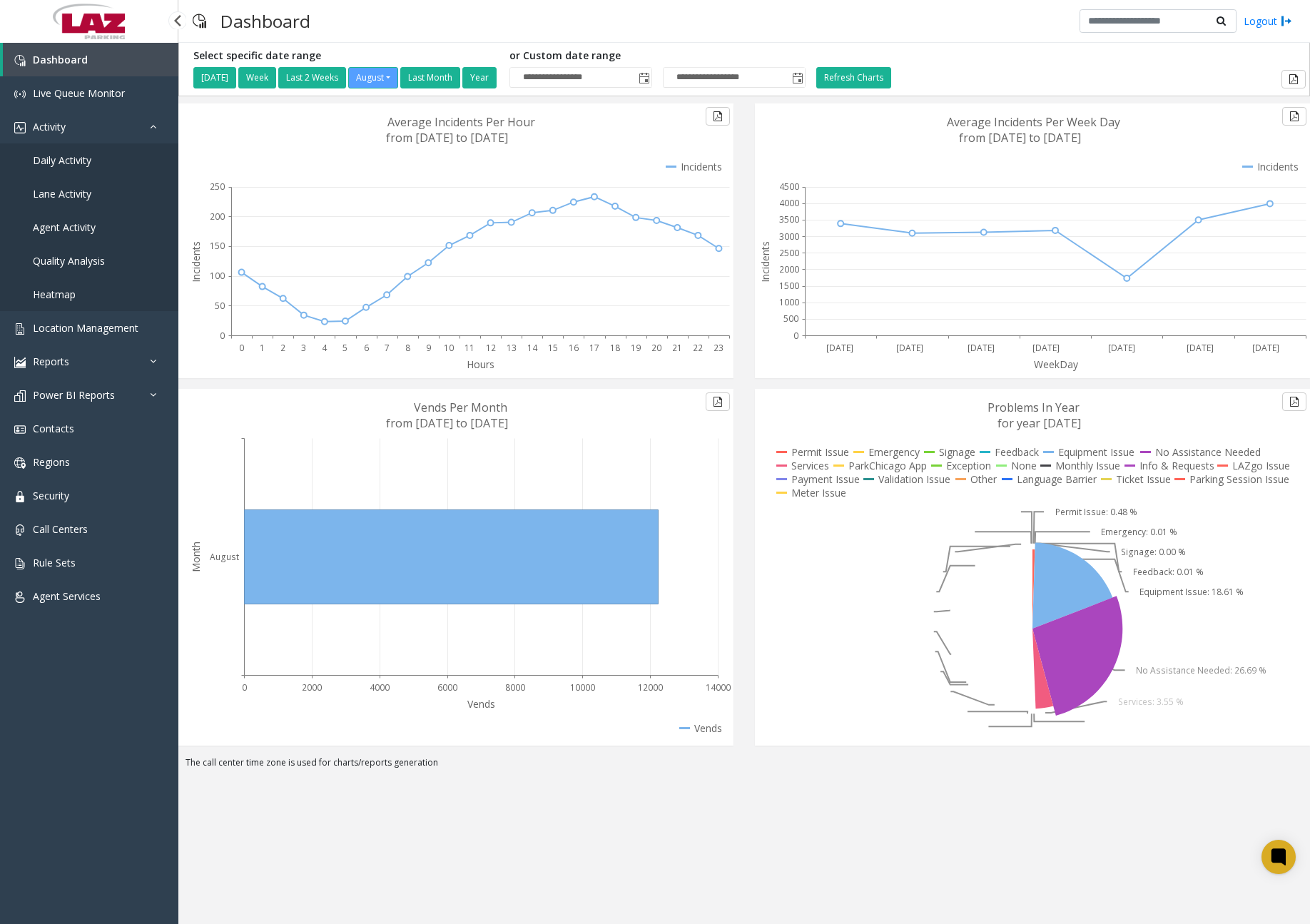
click at [68, 164] on span "Daily Activity" at bounding box center [62, 160] width 59 height 14
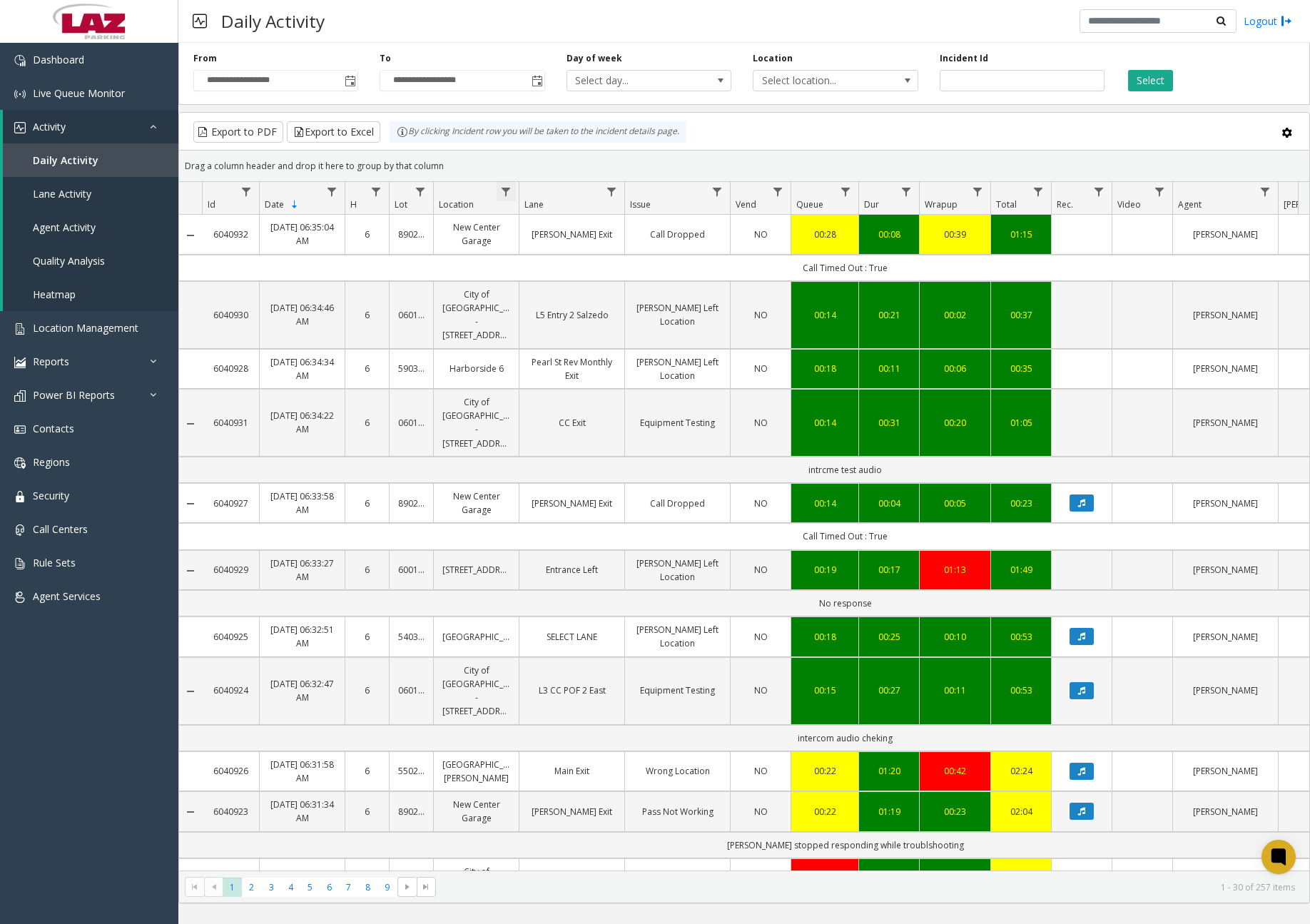
click at [508, 192] on span "Data table" at bounding box center [506, 192] width 12 height 12
click at [536, 257] on input "Location Filter" at bounding box center [568, 253] width 121 height 24
click at [546, 353] on input "Location Filter" at bounding box center [568, 350] width 121 height 24
click at [538, 347] on input "Location Filter" at bounding box center [568, 350] width 121 height 24
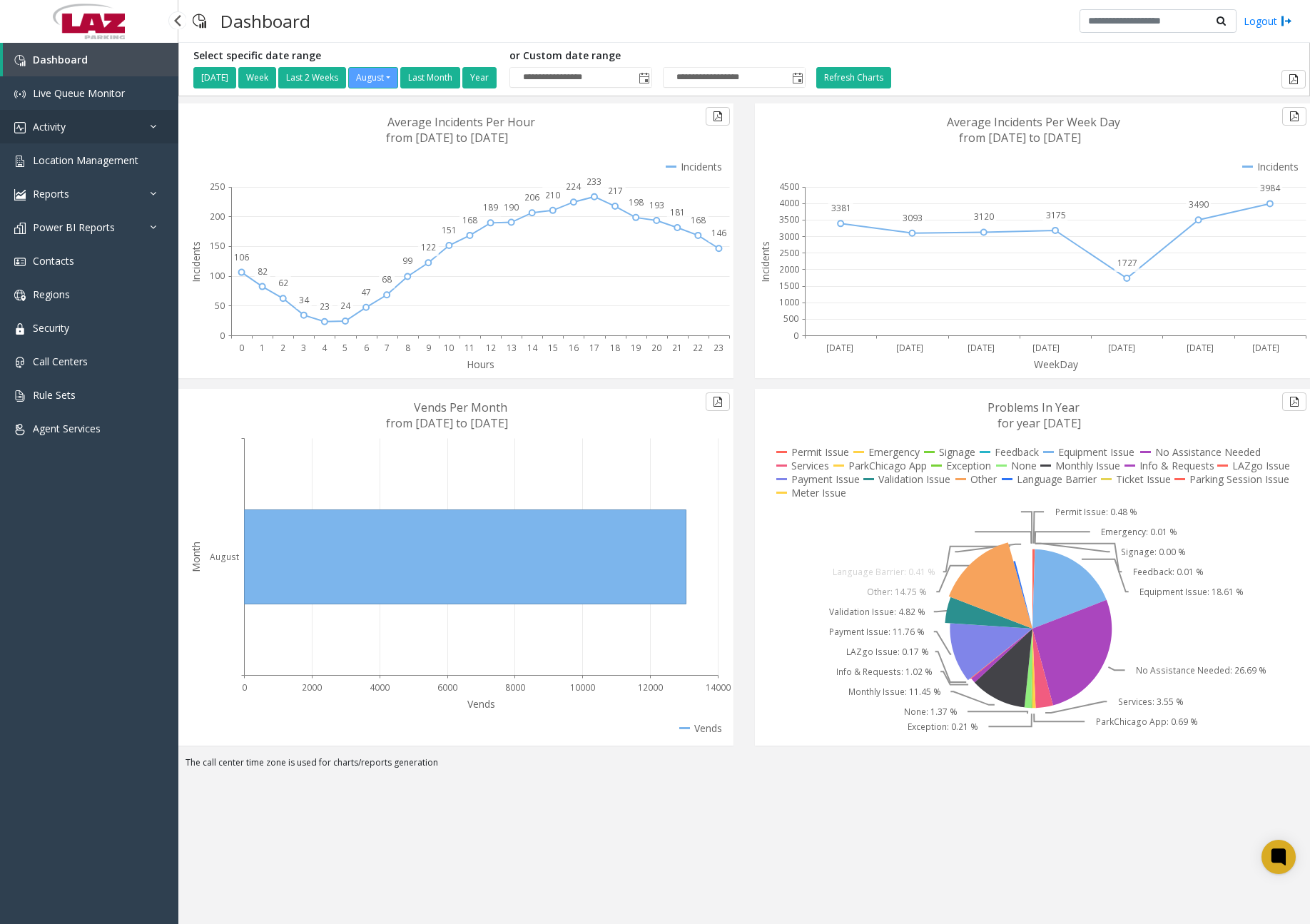
click at [128, 130] on link "Activity" at bounding box center [89, 127] width 178 height 34
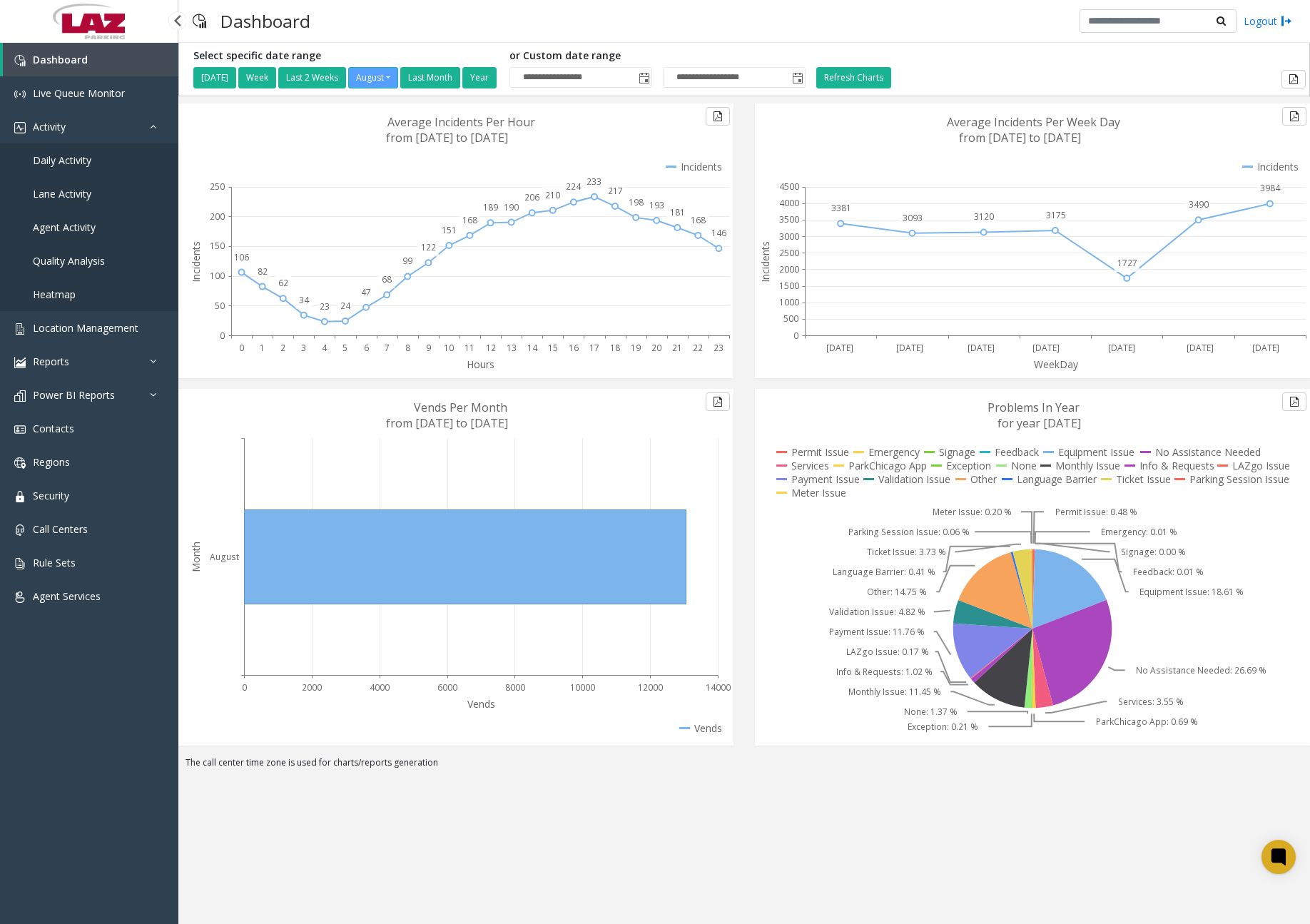
click at [64, 162] on span "Daily Activity" at bounding box center [62, 160] width 59 height 14
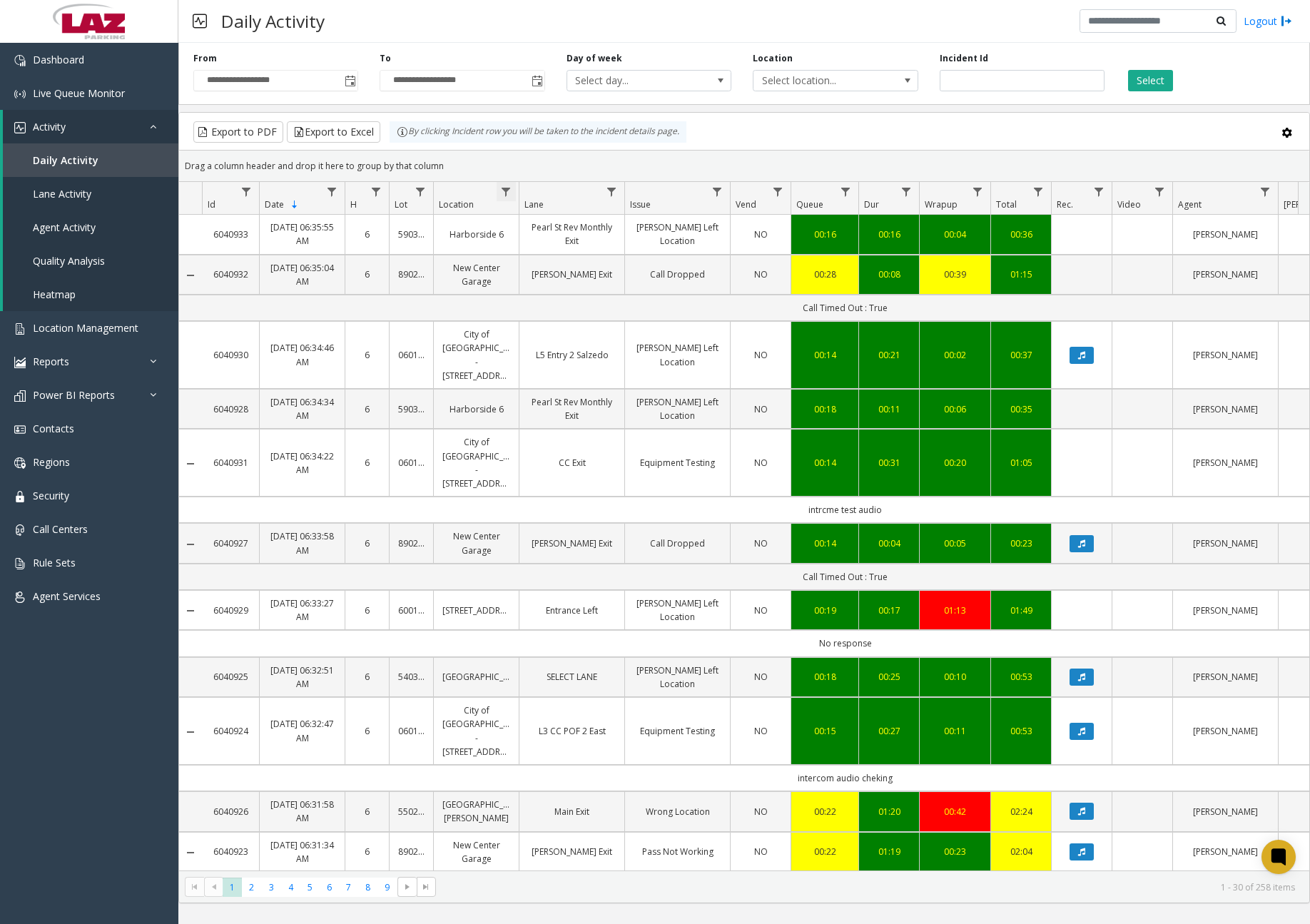
click at [508, 196] on span "Data table" at bounding box center [506, 192] width 12 height 12
click at [532, 252] on input "Location Filter" at bounding box center [568, 253] width 121 height 24
type input "*****"
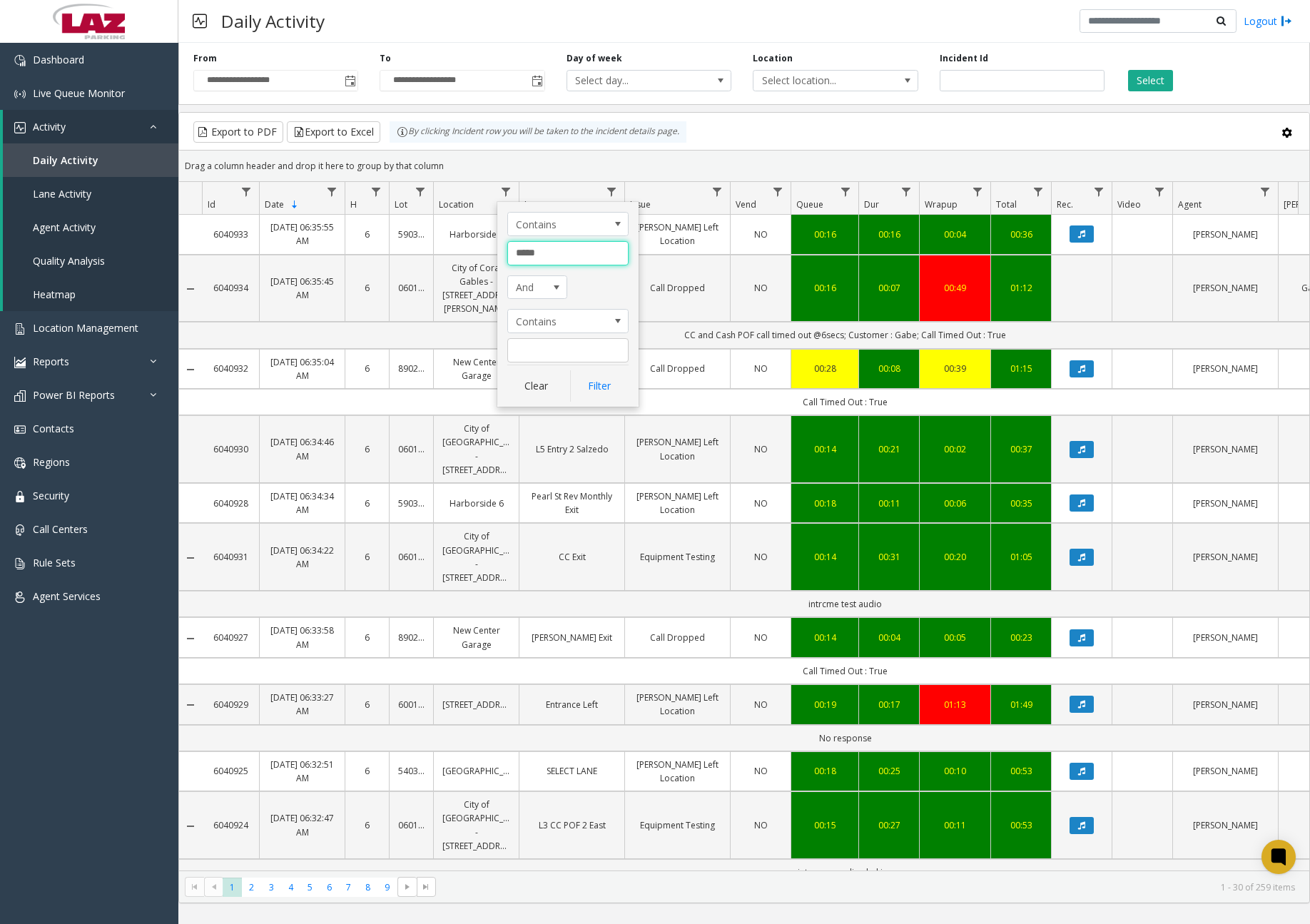
drag, startPoint x: 552, startPoint y: 253, endPoint x: 454, endPoint y: 251, distance: 98.0
click at [454, 251] on app-root "**********" at bounding box center [655, 462] width 1310 height 924
click at [505, 195] on span "Data table" at bounding box center [506, 192] width 12 height 12
click at [538, 252] on input "Location Filter" at bounding box center [568, 253] width 121 height 24
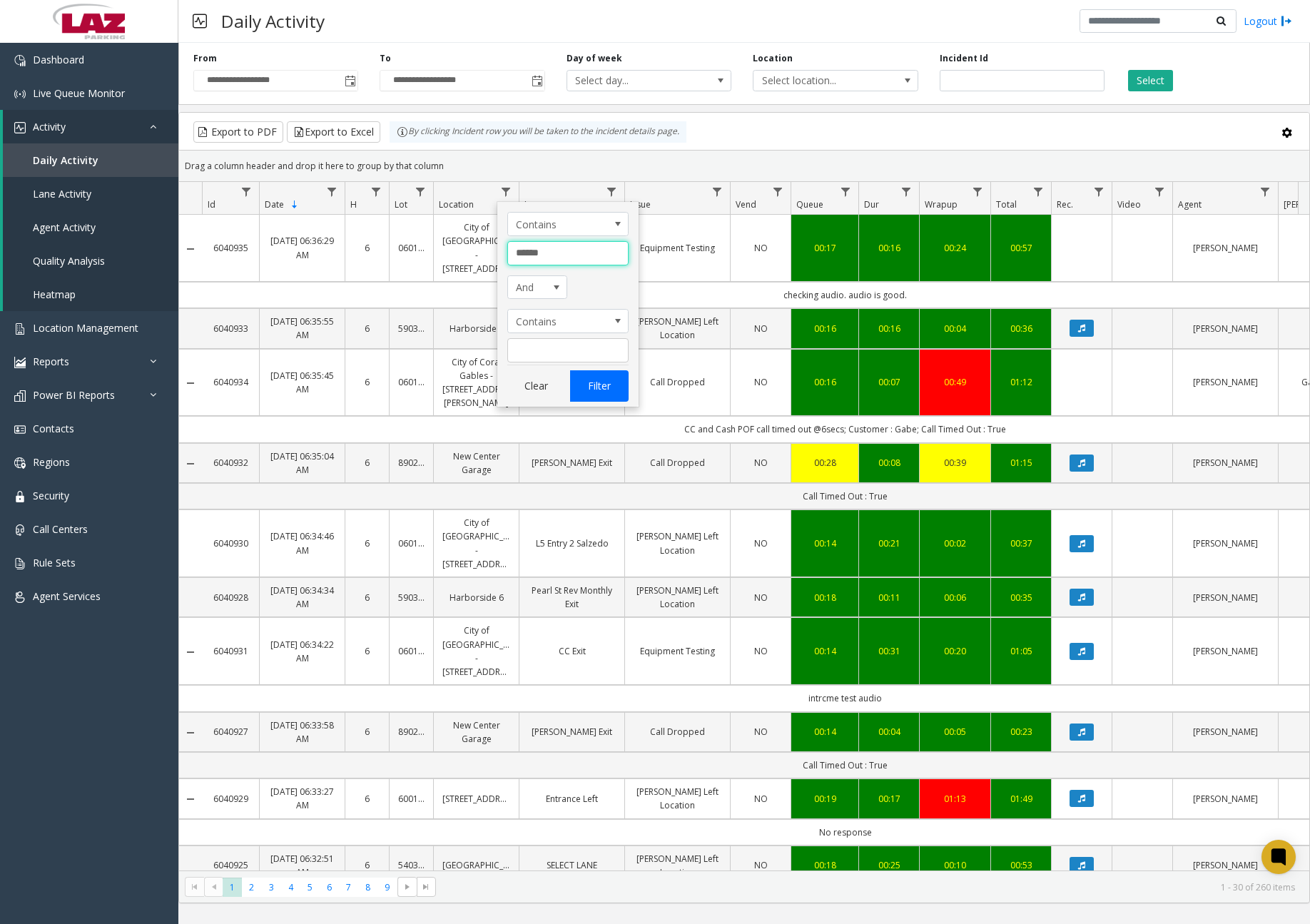
type input "******"
click at [590, 383] on button "Filter" at bounding box center [599, 386] width 59 height 31
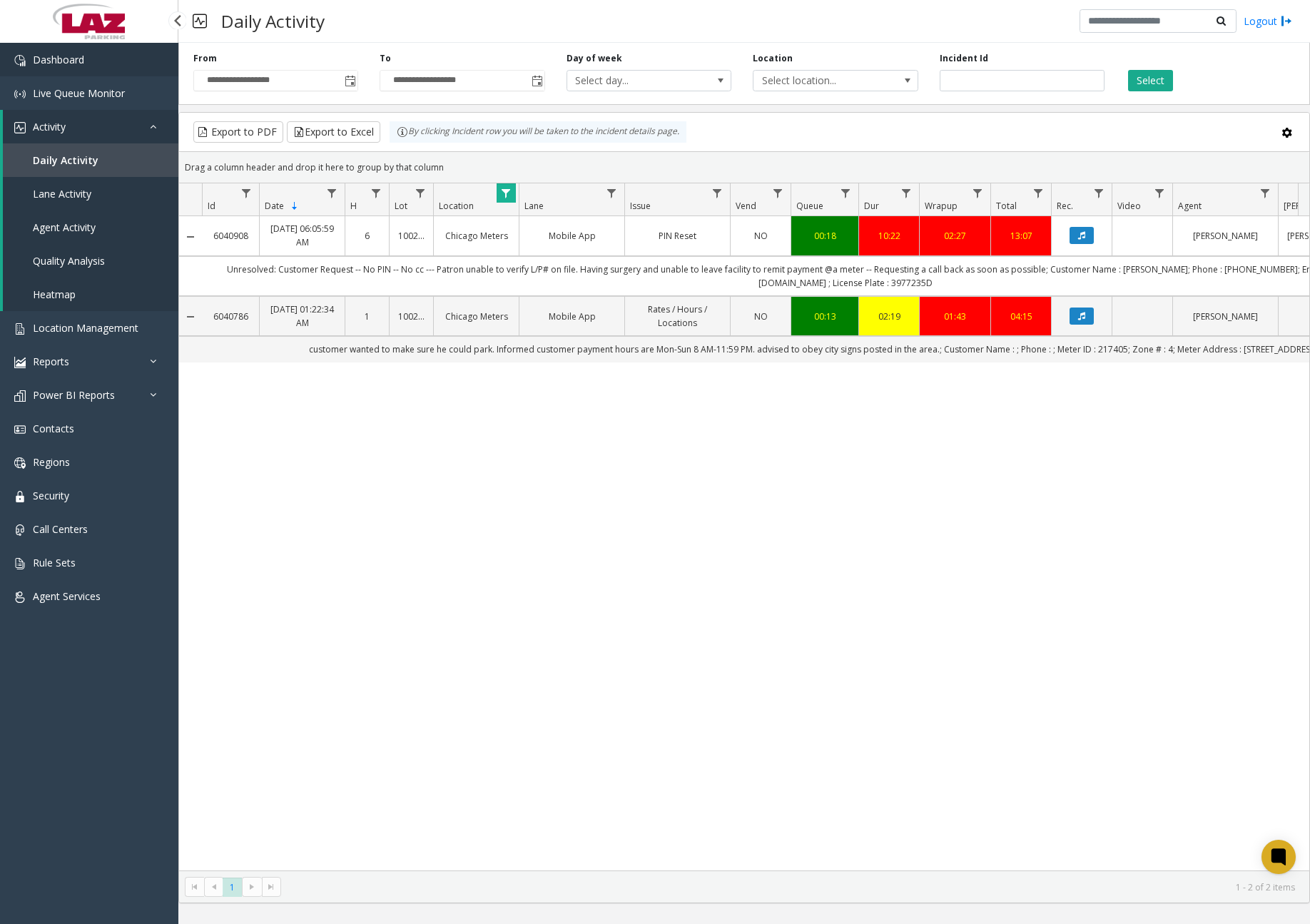
click at [86, 59] on link "Dashboard" at bounding box center [89, 60] width 178 height 34
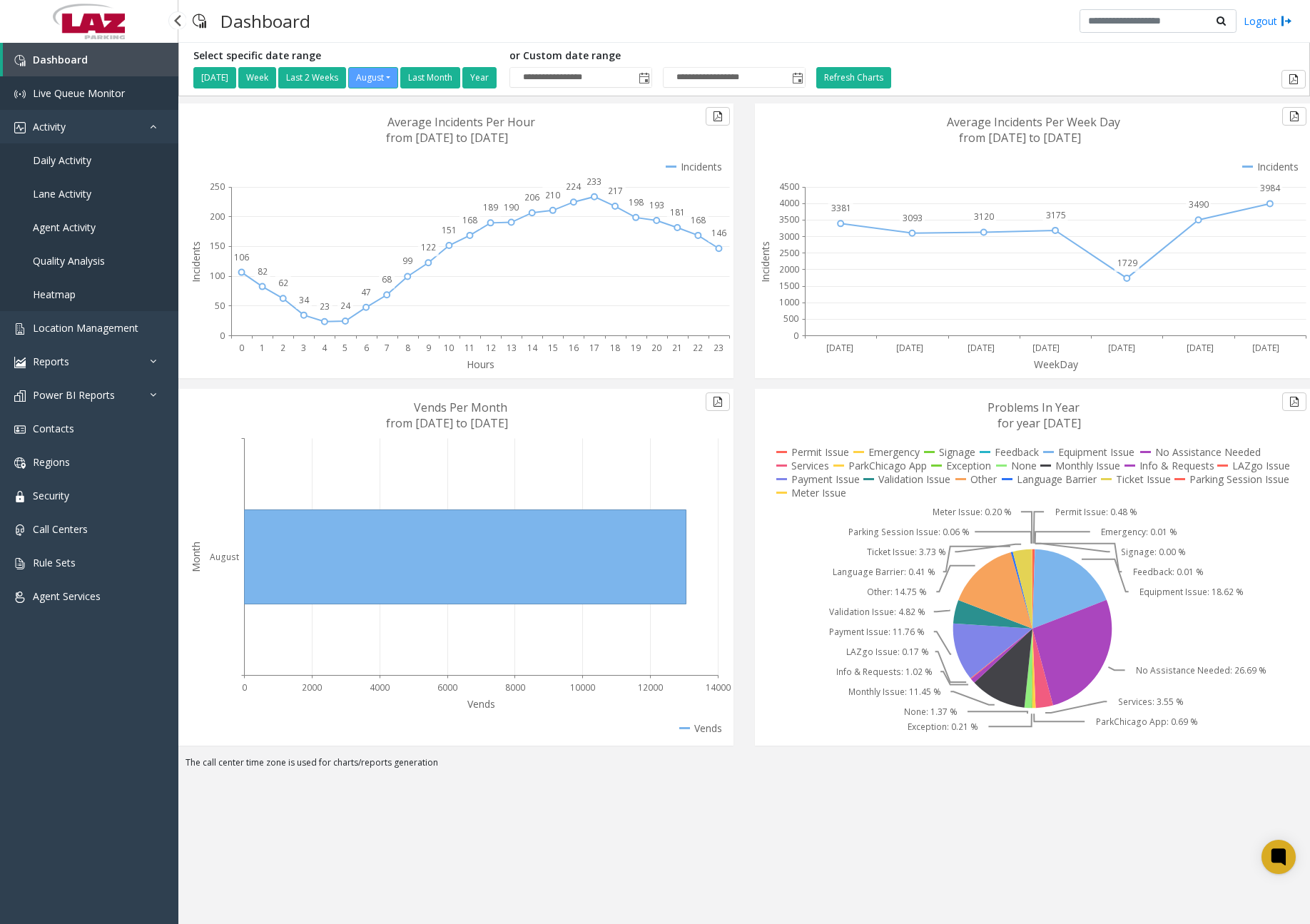
click at [95, 89] on span "Live Queue Monitor" at bounding box center [79, 93] width 92 height 14
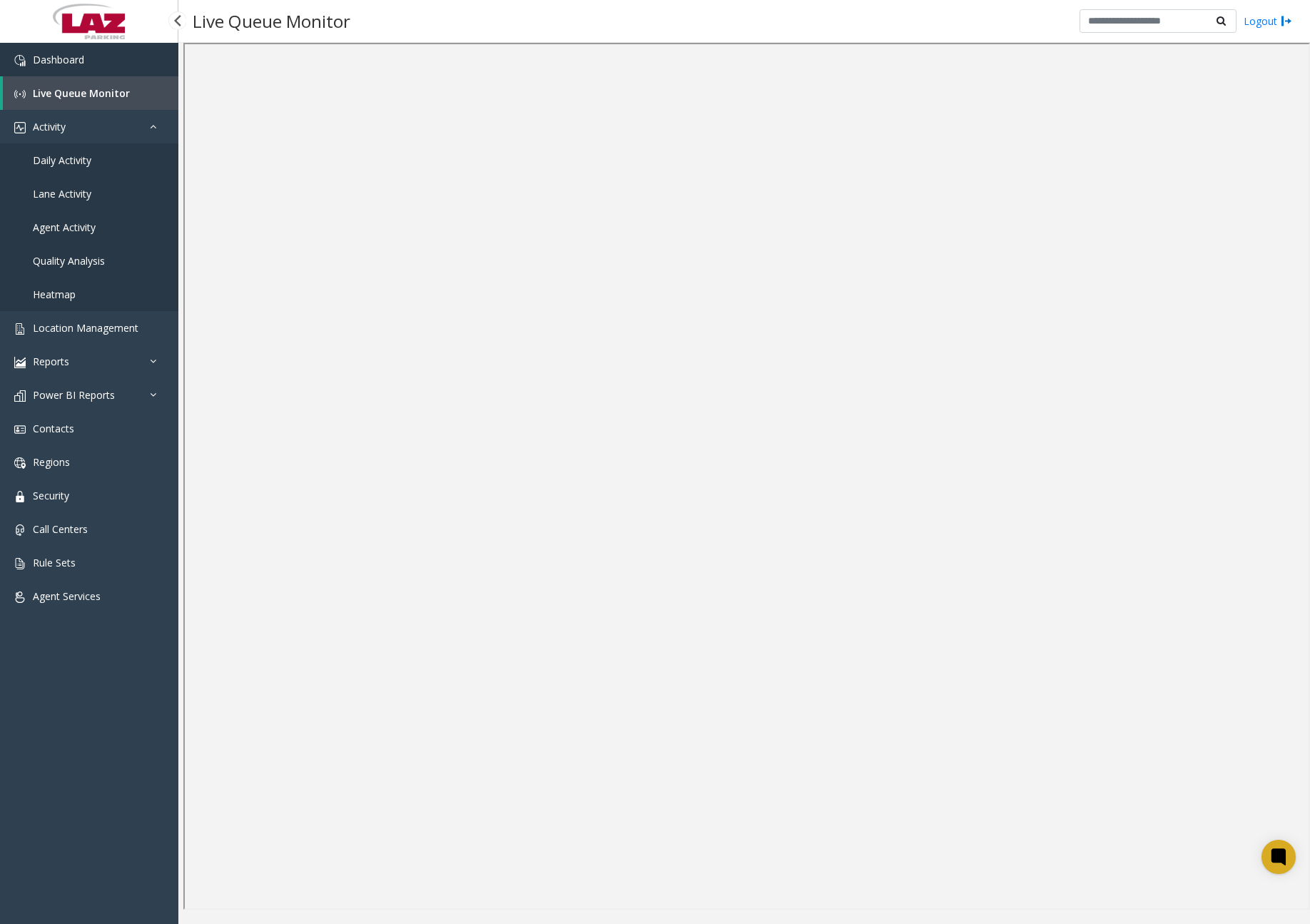
click at [92, 59] on link "Dashboard" at bounding box center [89, 60] width 178 height 34
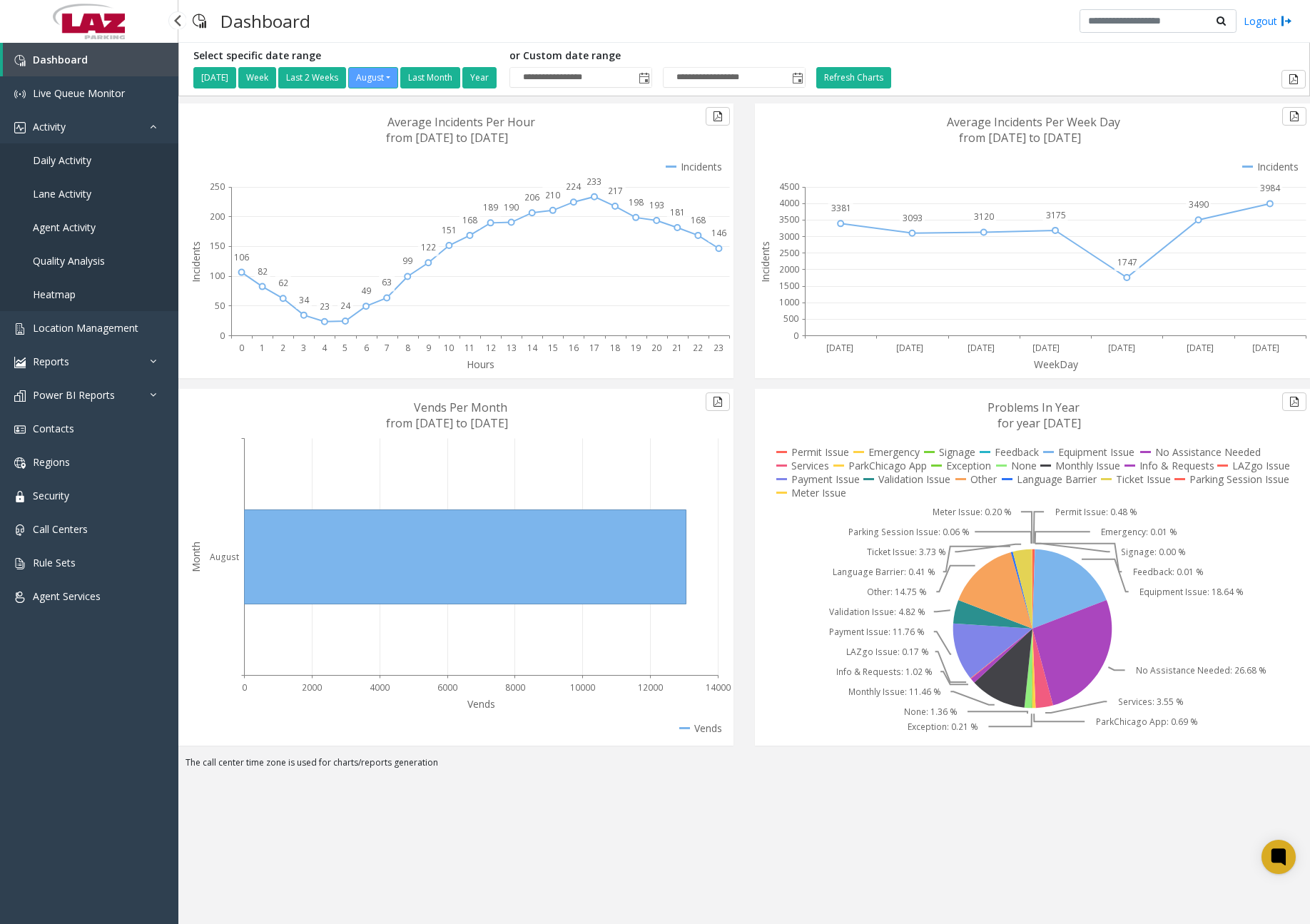
click at [76, 156] on span "Daily Activity" at bounding box center [62, 160] width 59 height 14
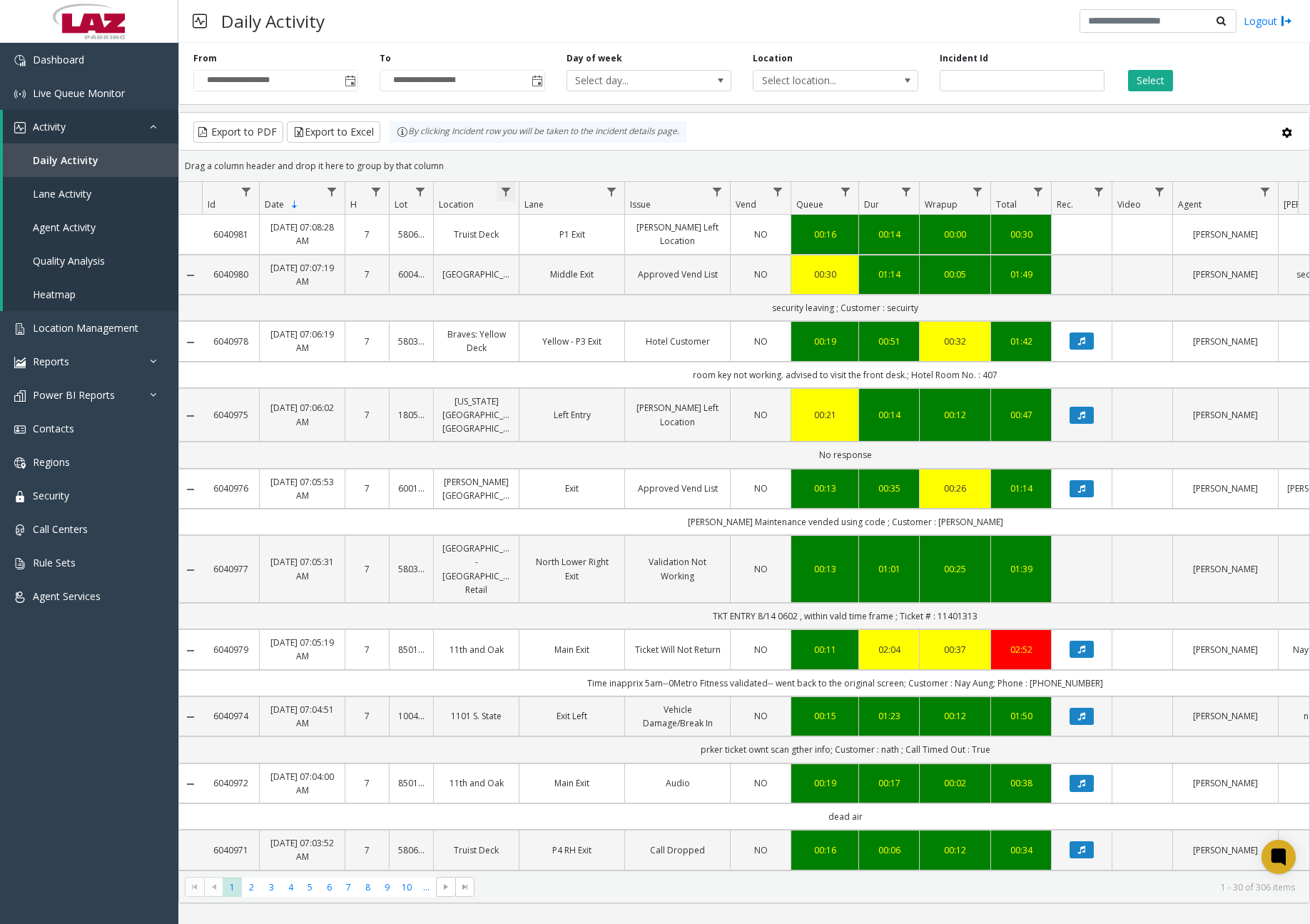
click at [502, 189] on span "Data table" at bounding box center [506, 192] width 12 height 12
click at [535, 250] on input "Location Filter" at bounding box center [568, 253] width 121 height 24
type input "******"
click at [595, 382] on button "Filter" at bounding box center [599, 386] width 59 height 31
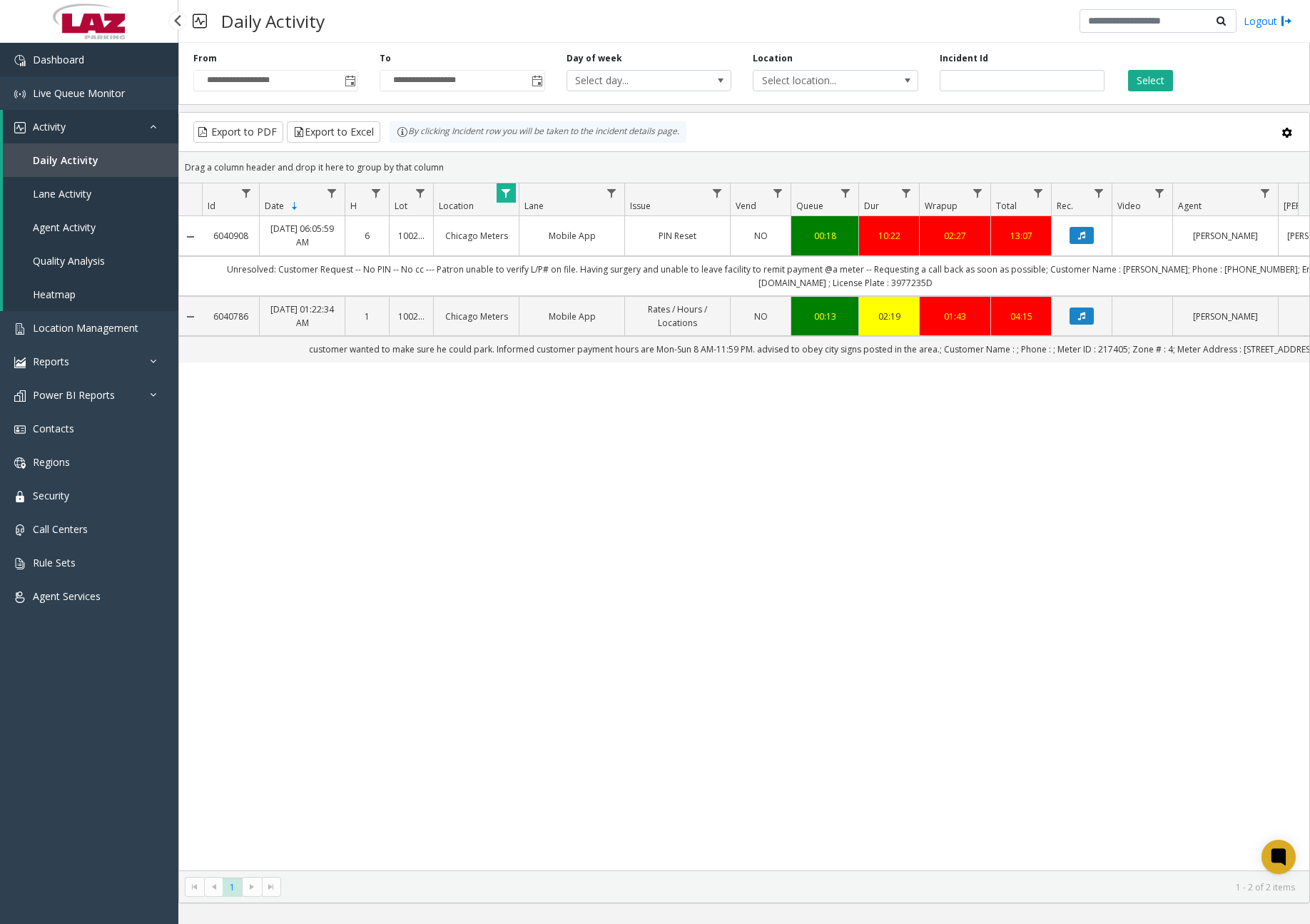
click at [88, 59] on link "Dashboard" at bounding box center [89, 60] width 178 height 34
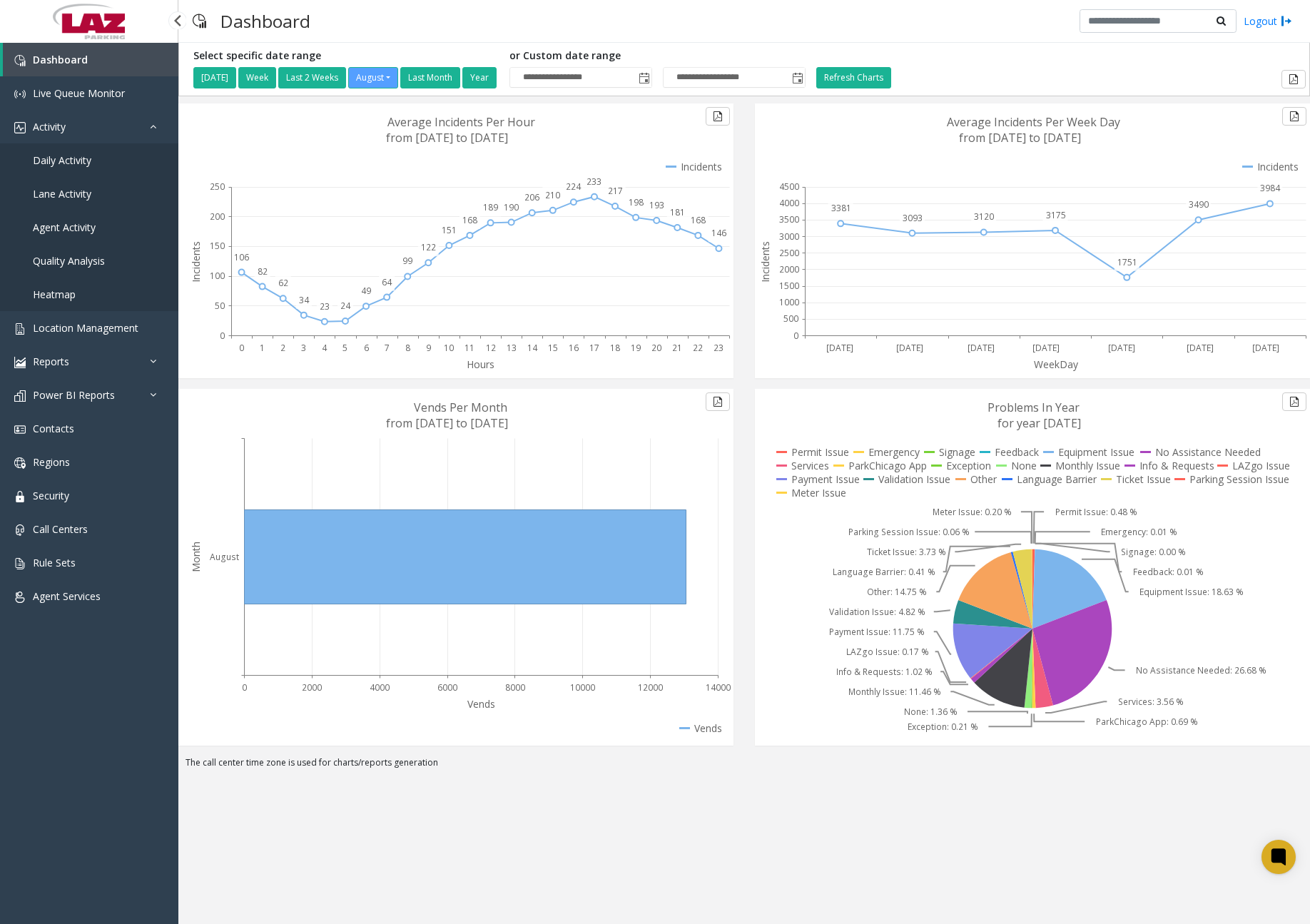
click at [63, 162] on span "Daily Activity" at bounding box center [62, 160] width 59 height 14
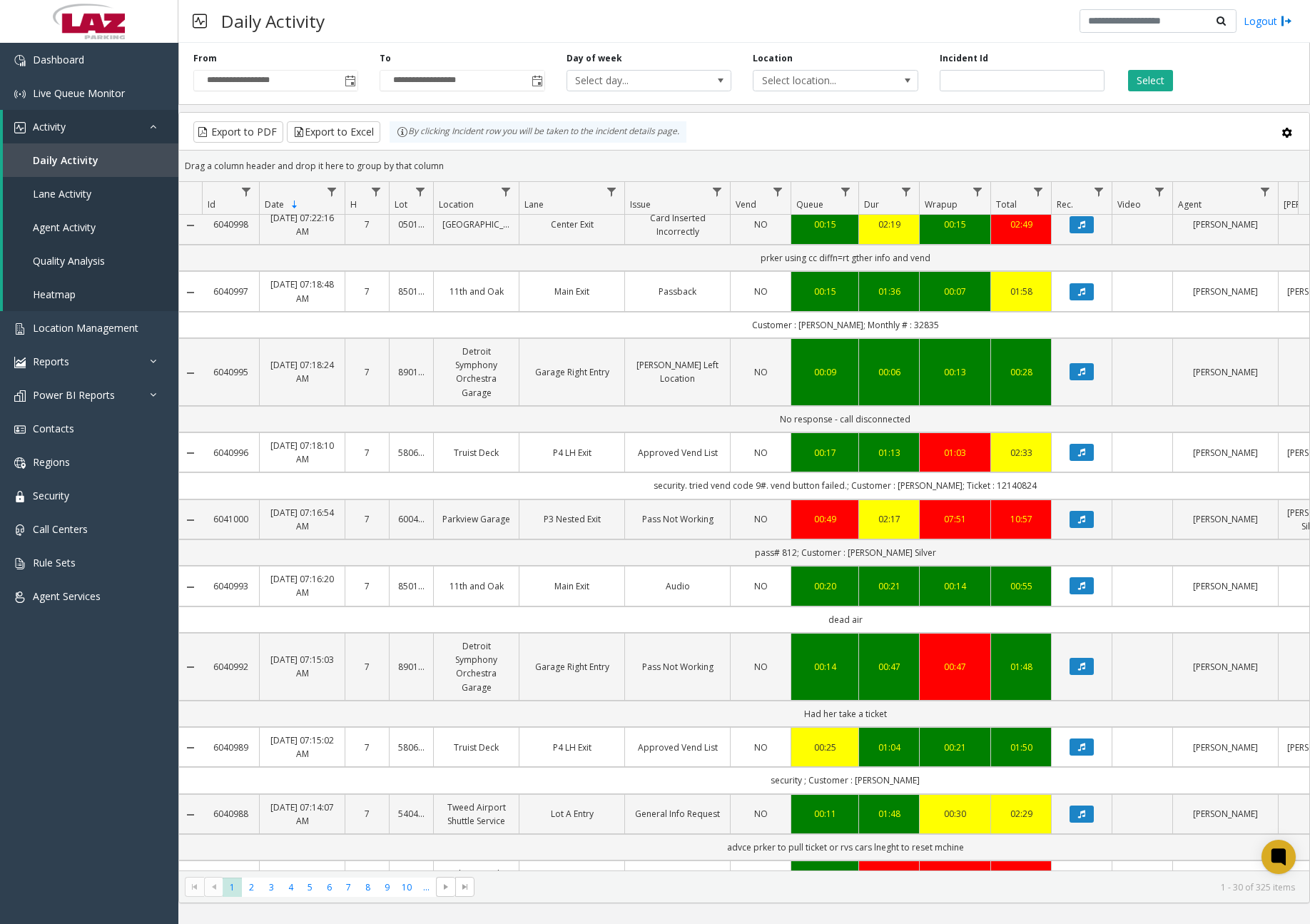
scroll to position [143, 0]
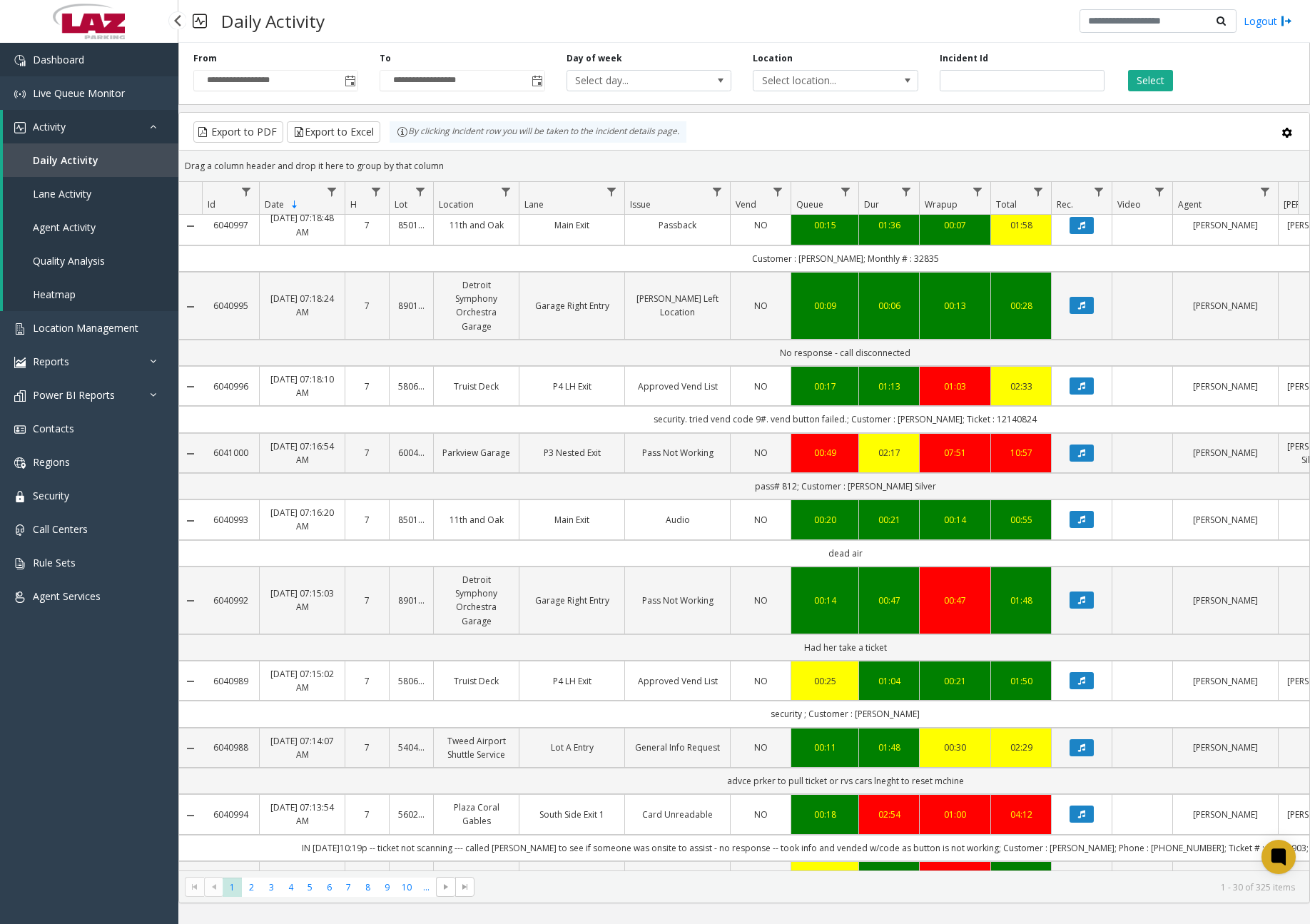
click at [102, 59] on link "Dashboard" at bounding box center [89, 60] width 178 height 34
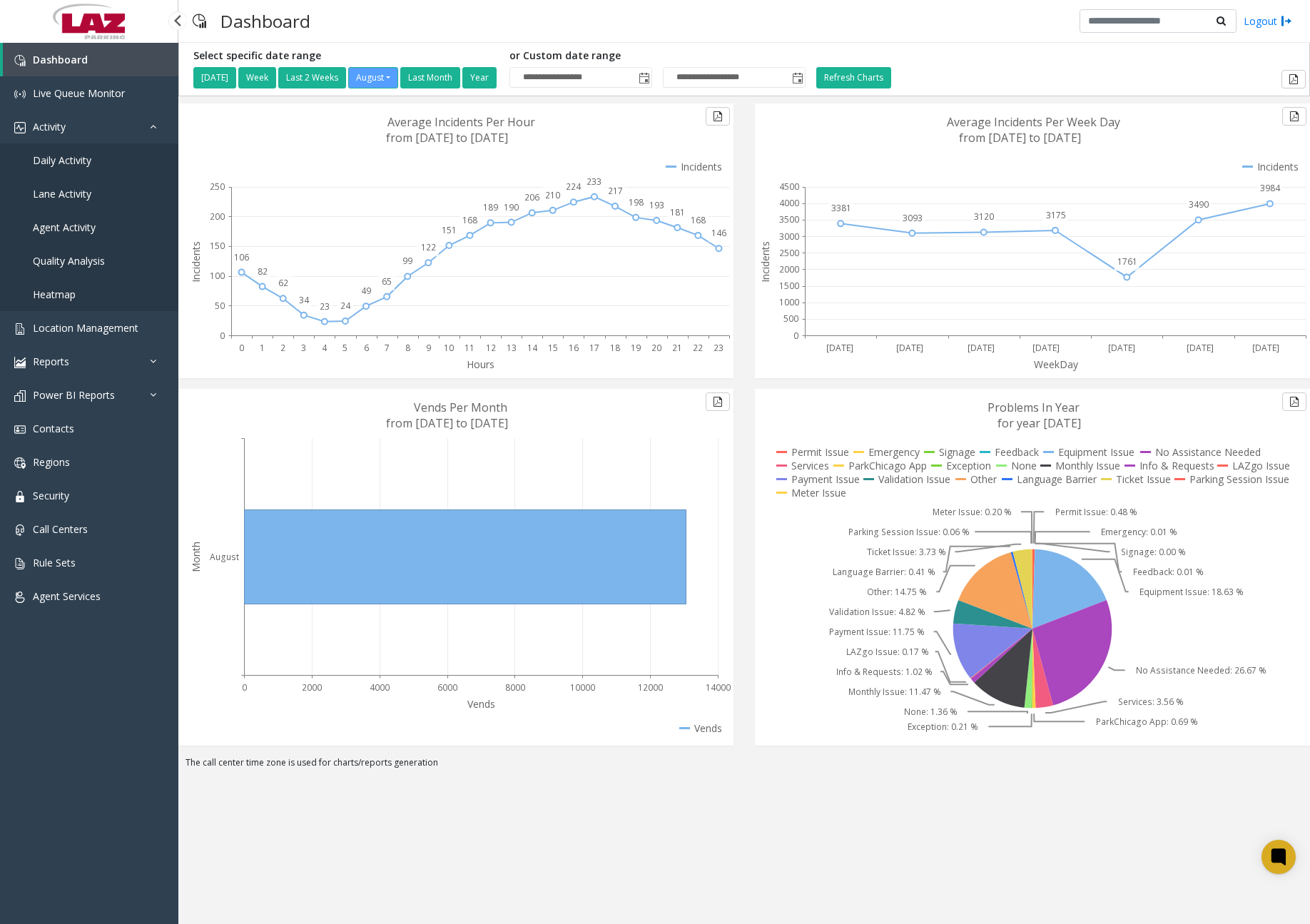
click at [75, 163] on span "Daily Activity" at bounding box center [62, 160] width 59 height 14
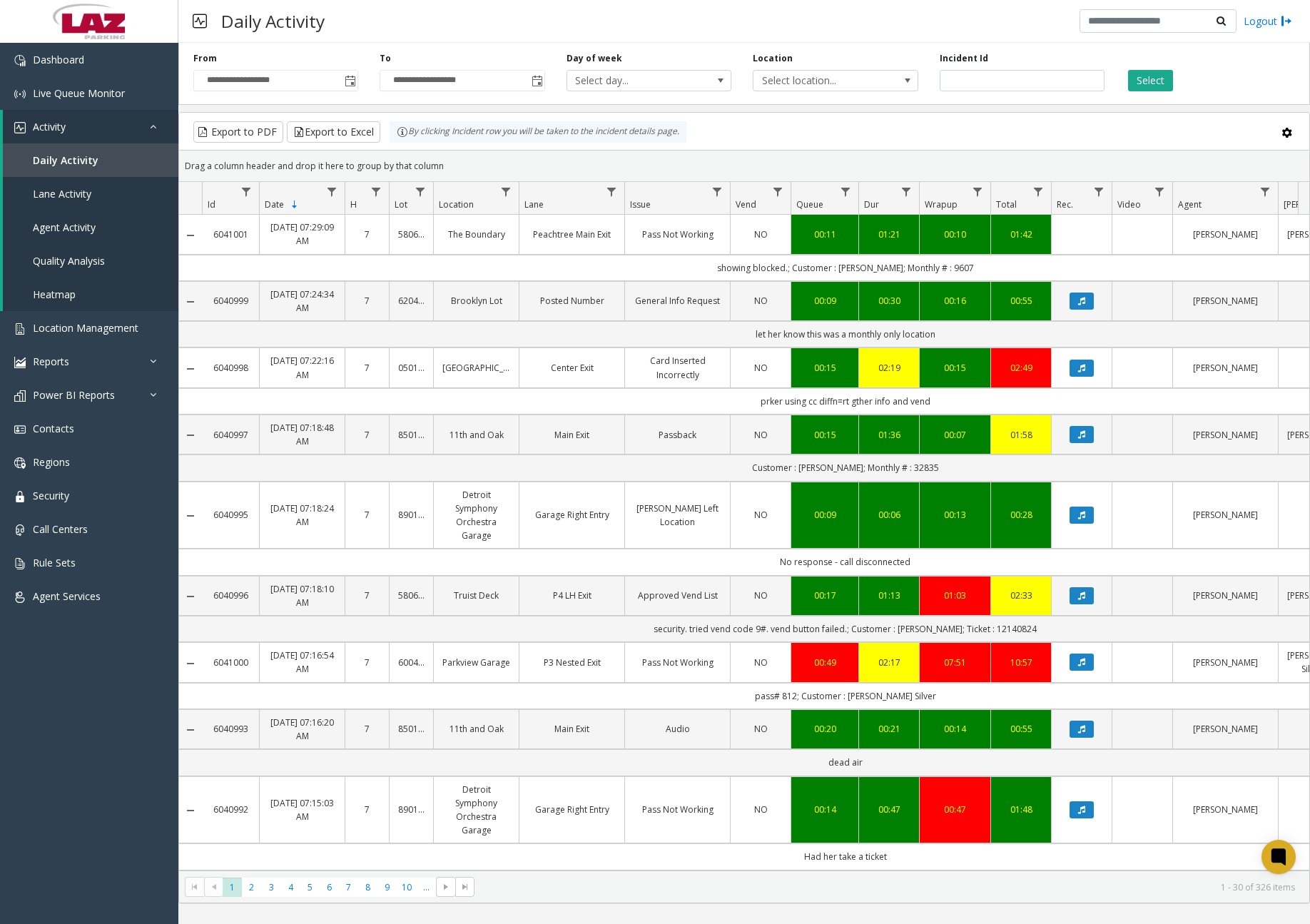
click at [674, 22] on div "Daily Activity Logout" at bounding box center [744, 21] width 1132 height 43
click at [86, 64] on link "Dashboard" at bounding box center [89, 60] width 178 height 34
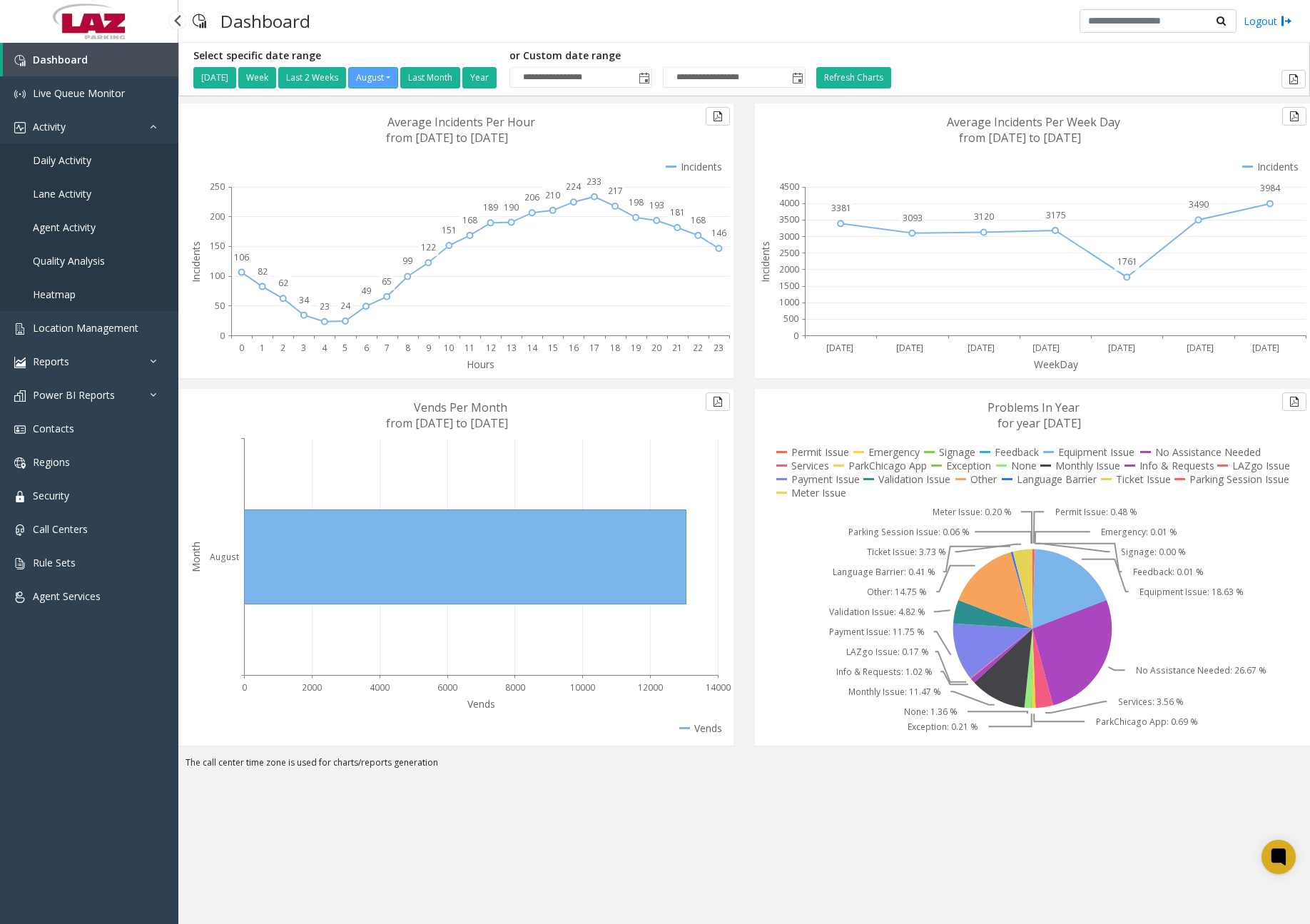
click at [75, 158] on span "Daily Activity" at bounding box center [62, 160] width 59 height 14
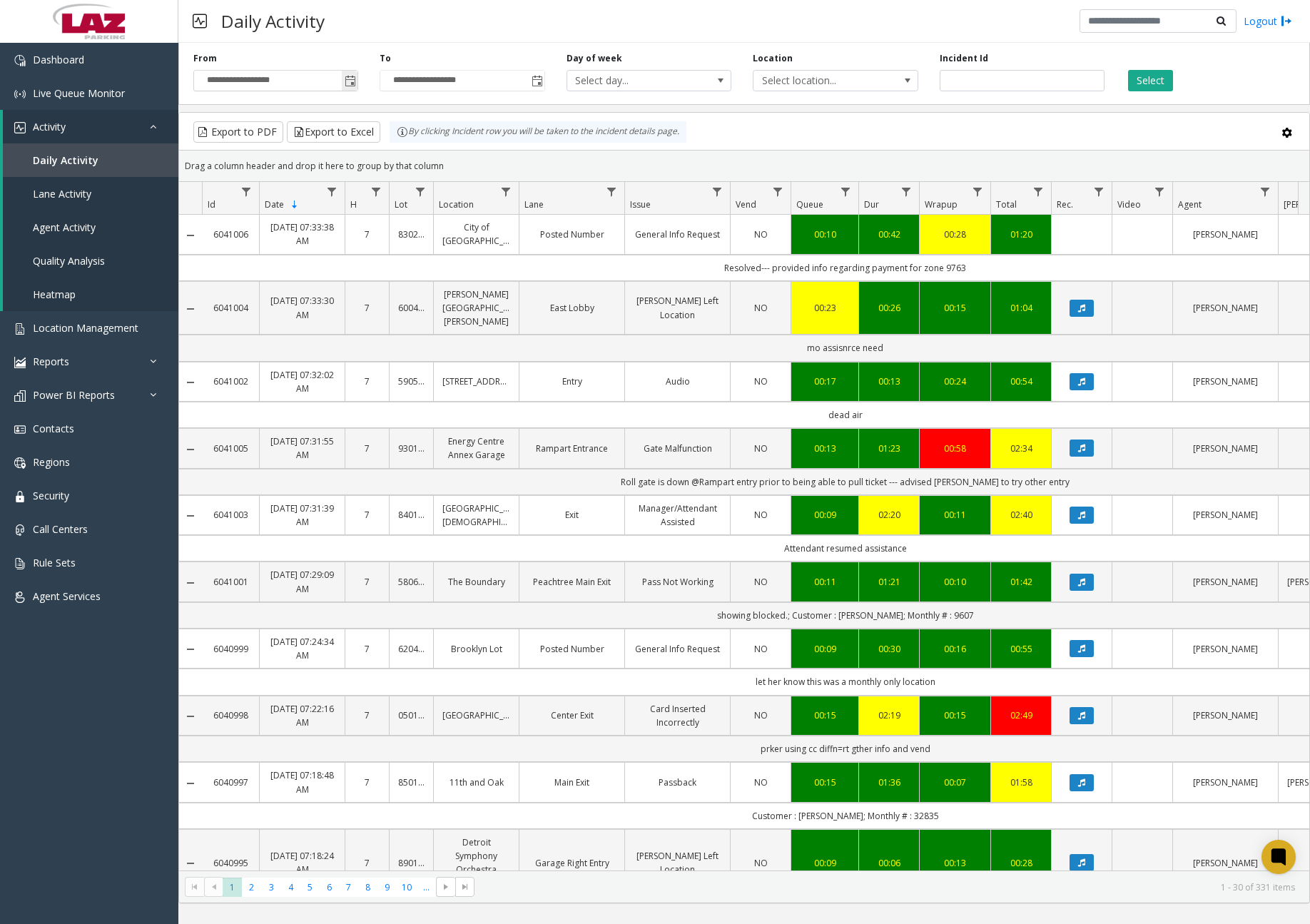
click at [347, 76] on span "Toggle popup" at bounding box center [350, 81] width 12 height 12
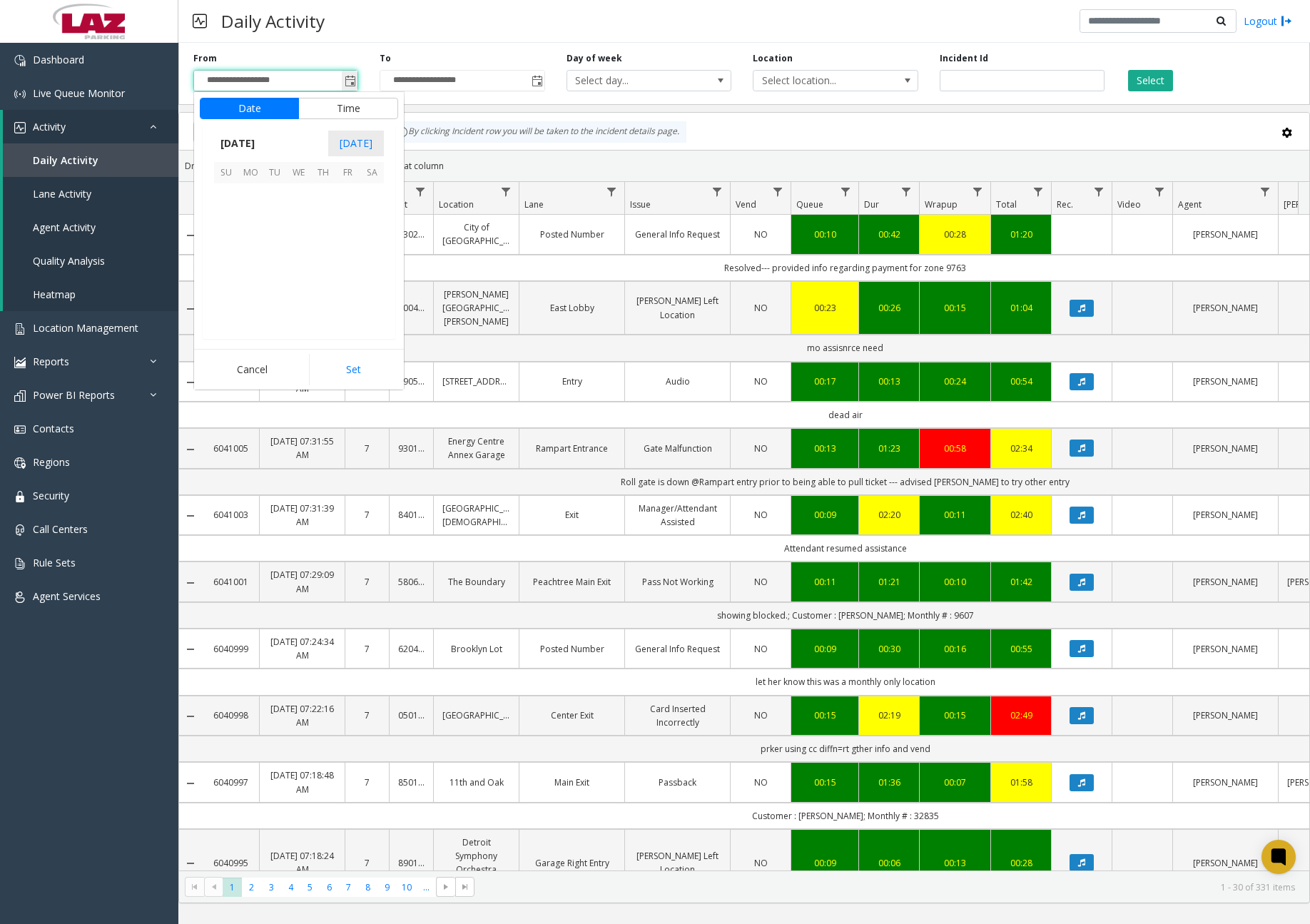
scroll to position [255945, 0]
click at [301, 247] on span "13" at bounding box center [298, 244] width 24 height 24
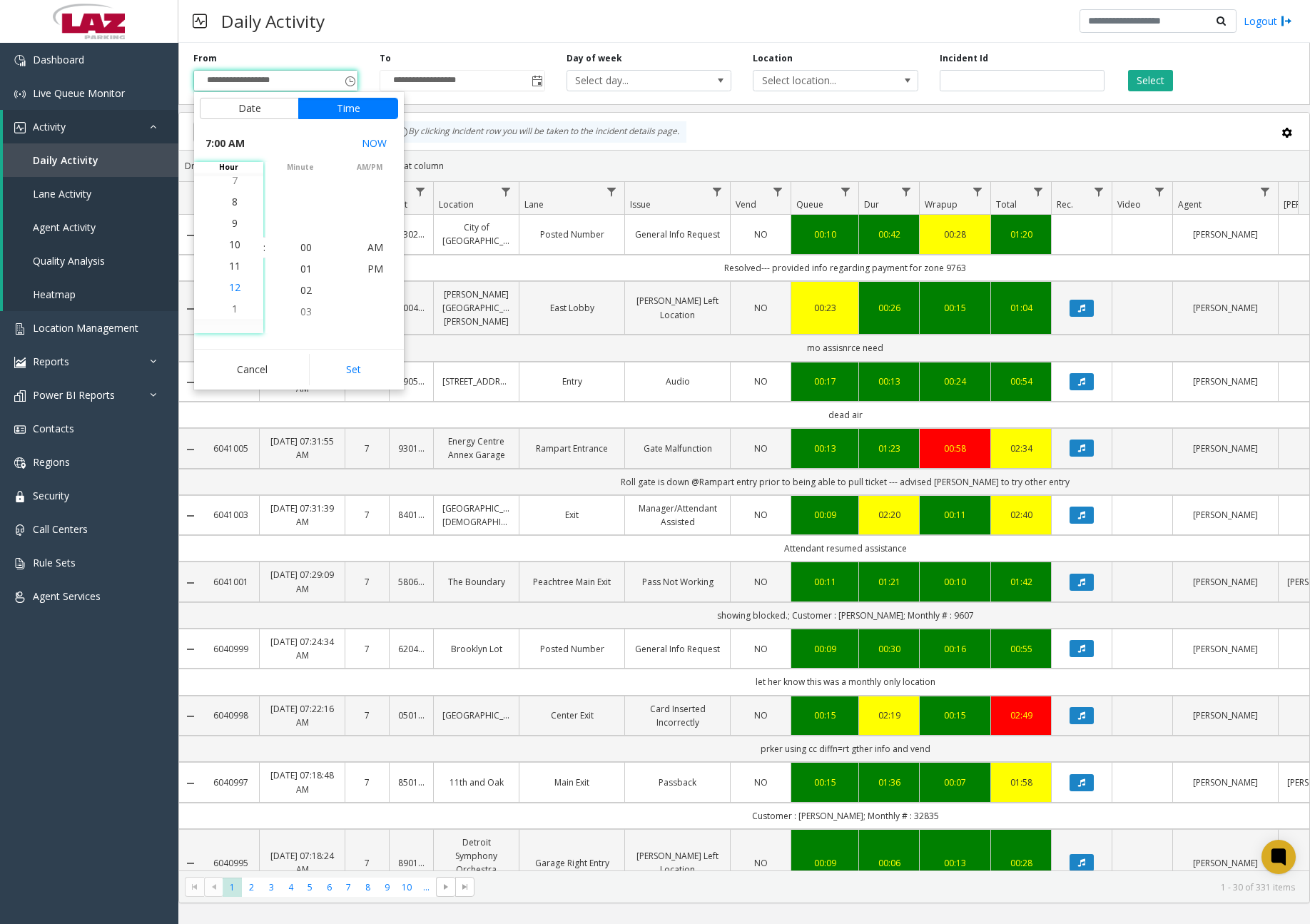
scroll to position [236, 0]
click at [229, 246] on span "11" at bounding box center [235, 247] width 12 height 14
click at [302, 271] on span "30" at bounding box center [306, 268] width 12 height 14
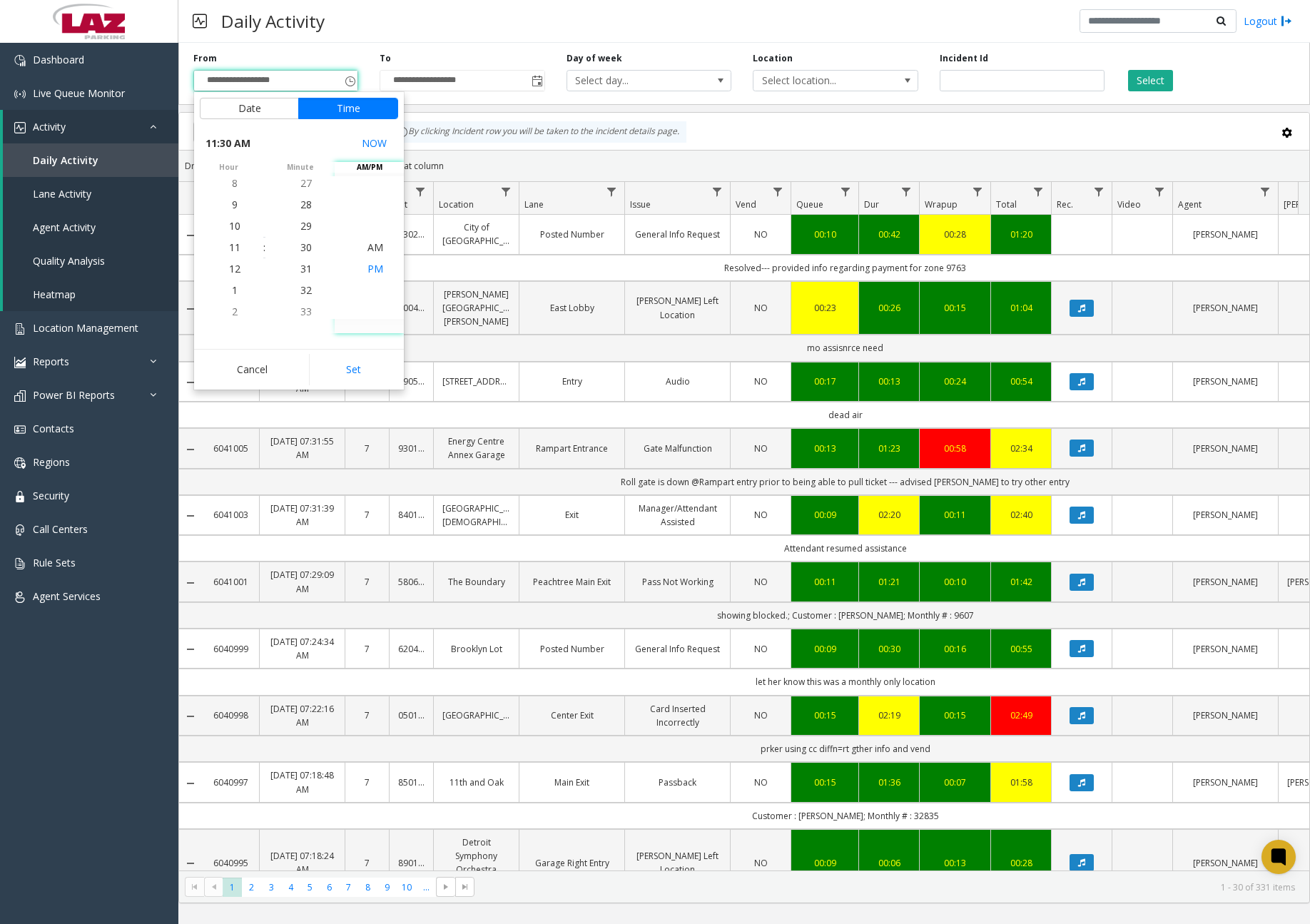
click at [374, 271] on span "PM" at bounding box center [374, 268] width 15 height 14
click at [358, 366] on button "Set" at bounding box center [353, 369] width 90 height 31
type input "**********"
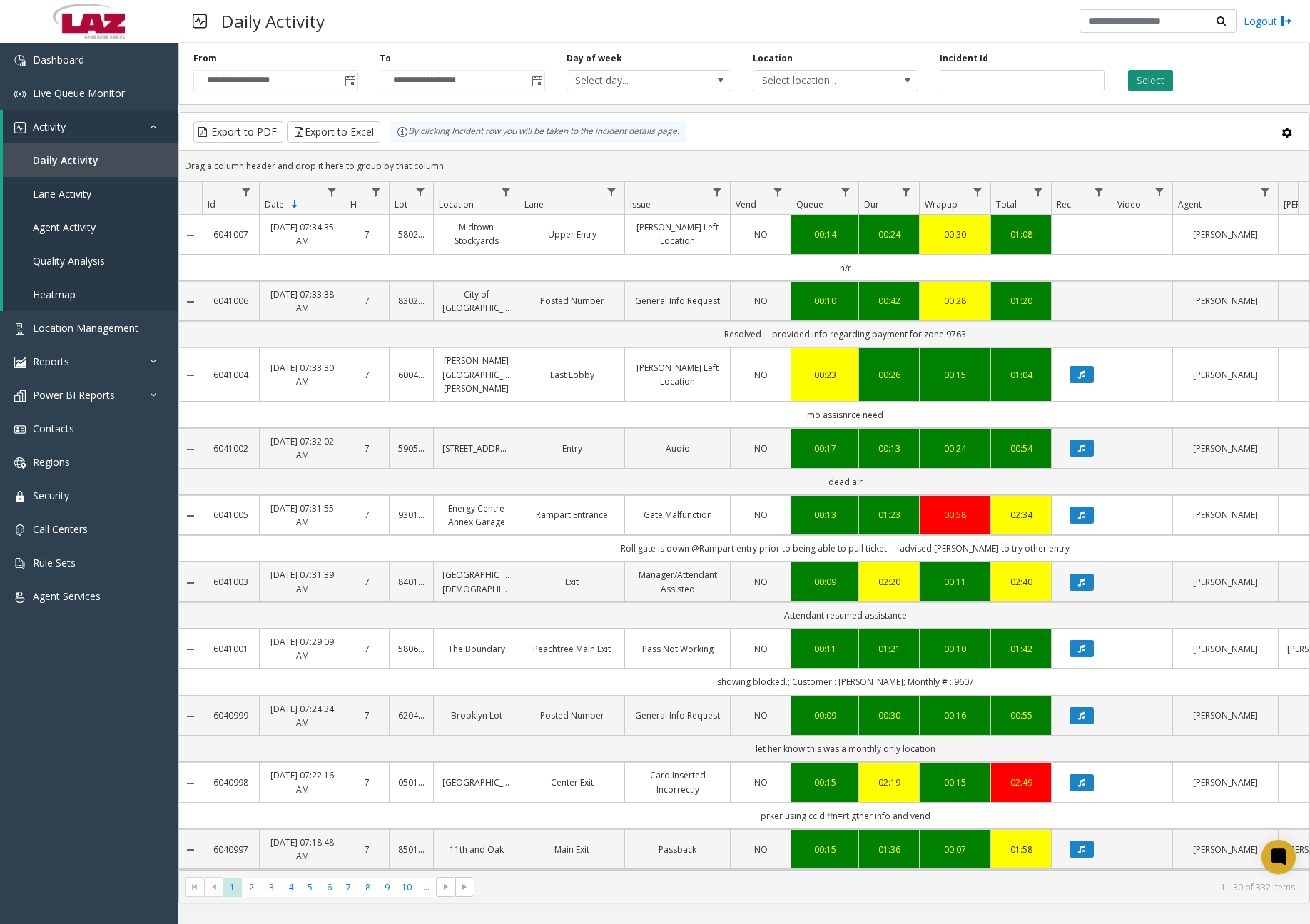
click at [1159, 80] on button "Select" at bounding box center [1150, 80] width 45 height 21
click at [513, 189] on link "Data table" at bounding box center [506, 192] width 19 height 19
click at [551, 248] on input "Location Filter" at bounding box center [568, 253] width 121 height 24
type input "******"
click at [594, 382] on button "Filter" at bounding box center [599, 386] width 59 height 31
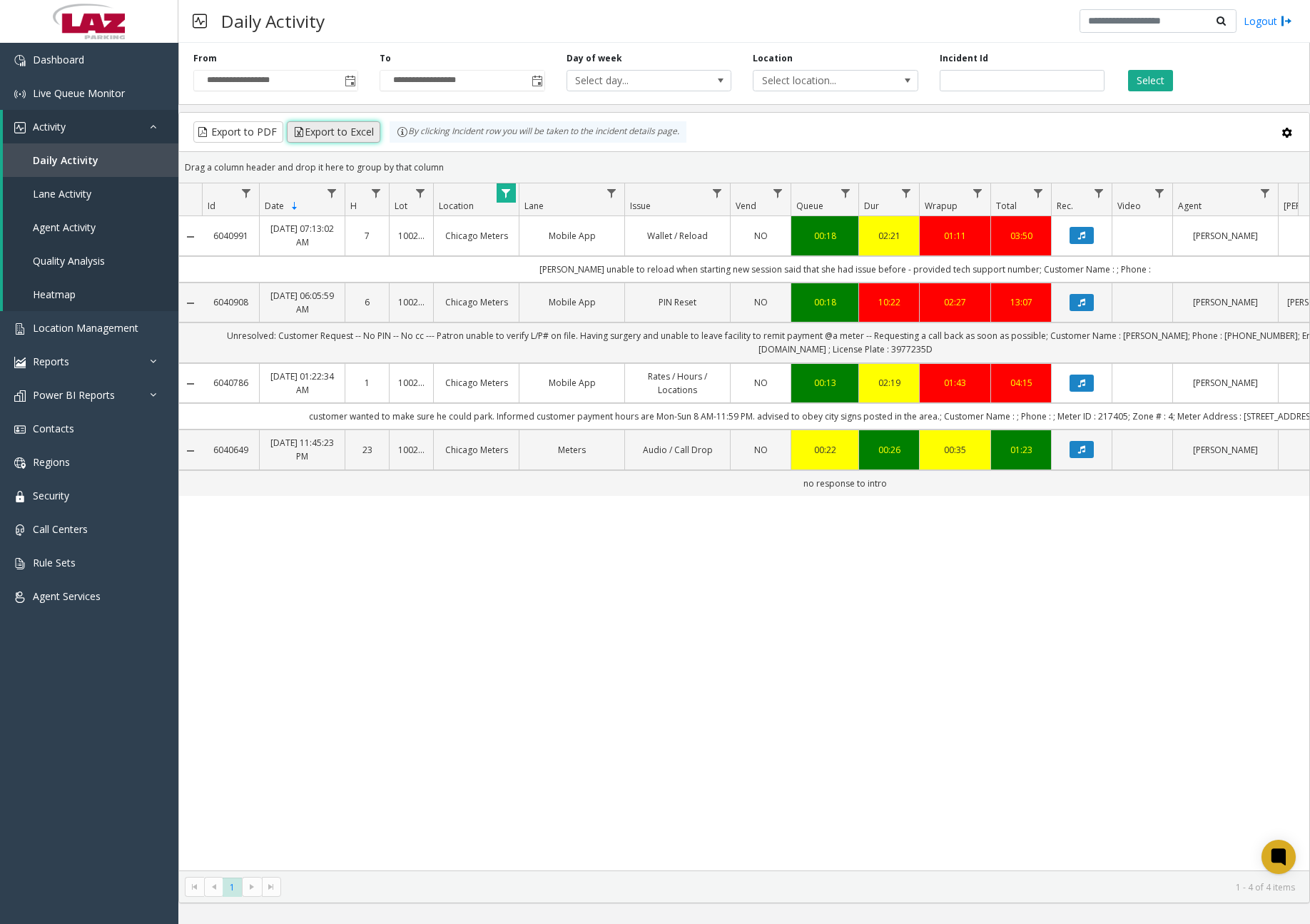
click at [346, 128] on button "Export to Excel" at bounding box center [334, 132] width 94 height 21
click at [846, 20] on div "Daily Activity Logout" at bounding box center [744, 21] width 1132 height 43
click at [136, 64] on link "Dashboard" at bounding box center [89, 60] width 178 height 34
